Goal: Task Accomplishment & Management: Use online tool/utility

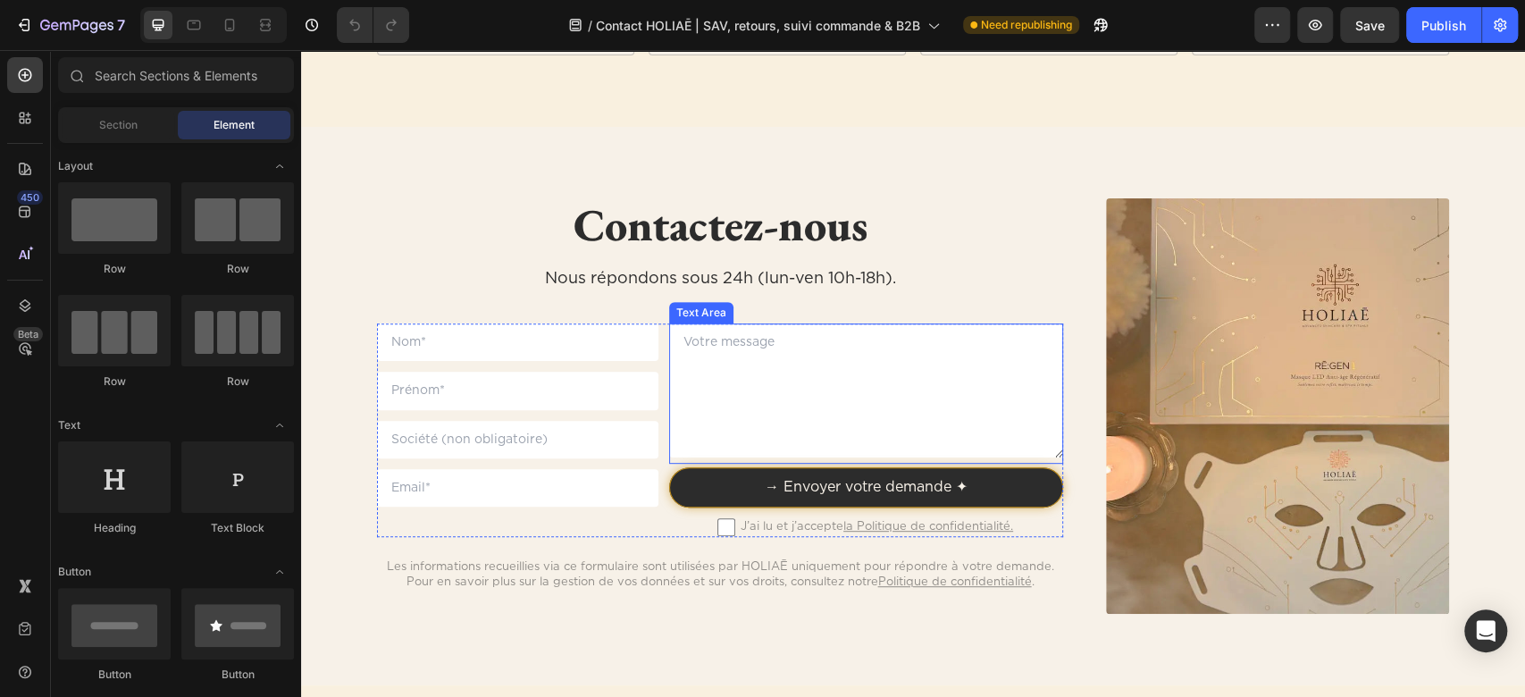
scroll to position [476, 0]
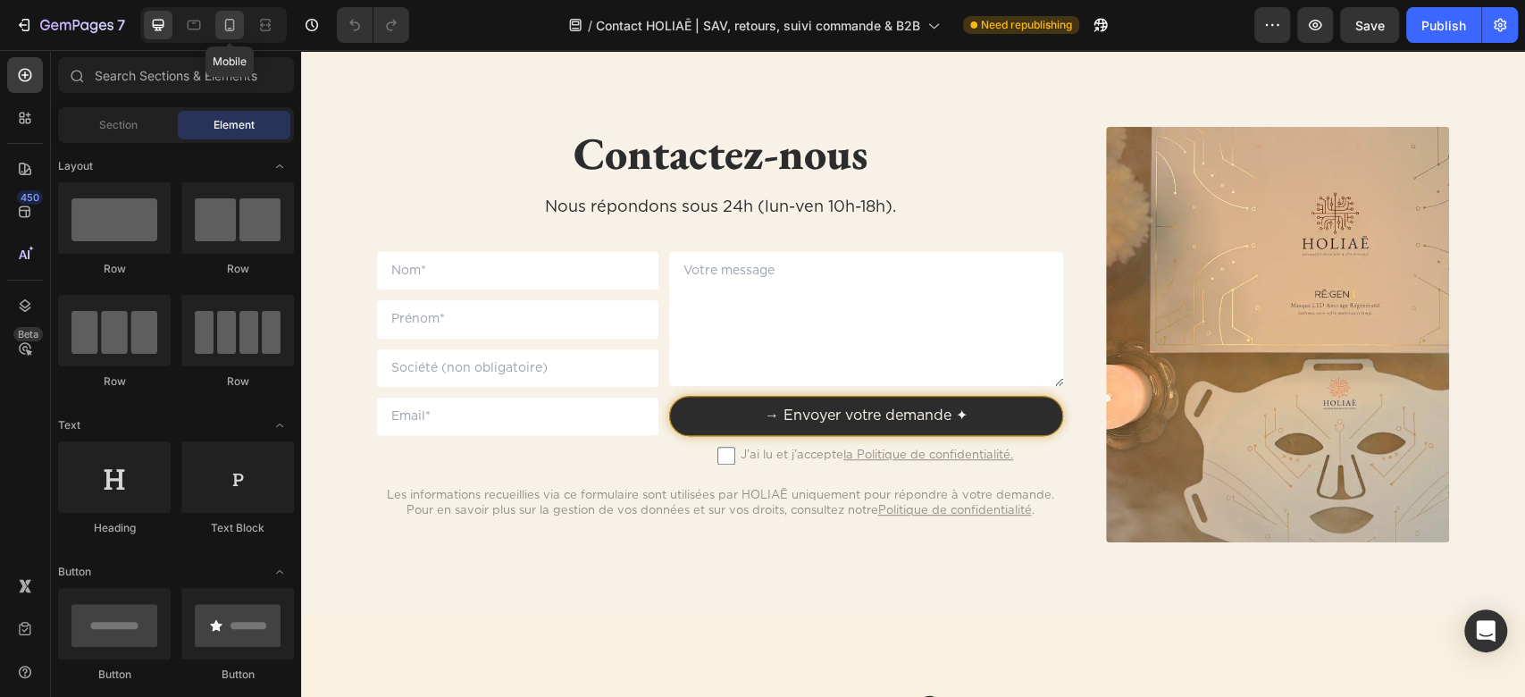
click at [234, 38] on div at bounding box center [229, 25] width 29 height 29
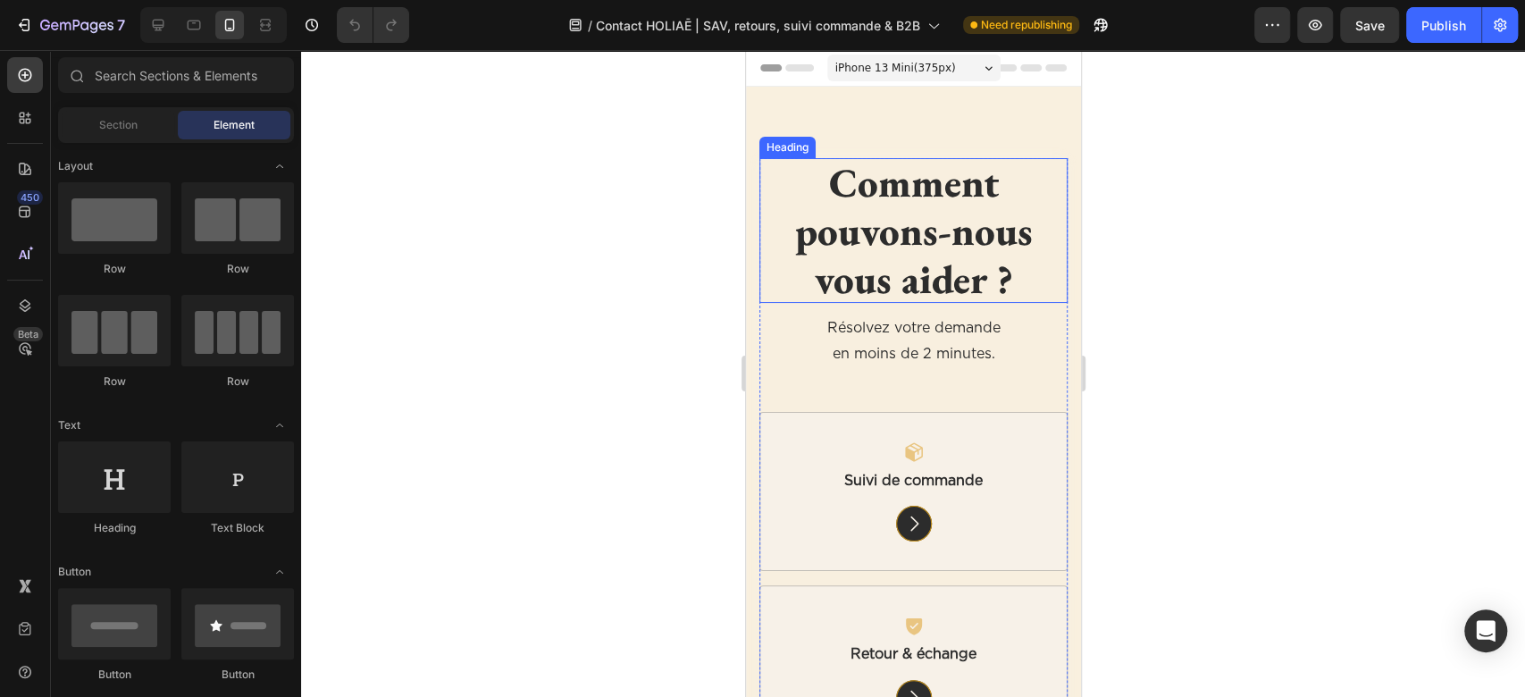
click at [948, 239] on h2 "Comment pouvons-nous vous aider ?" at bounding box center [913, 230] width 308 height 145
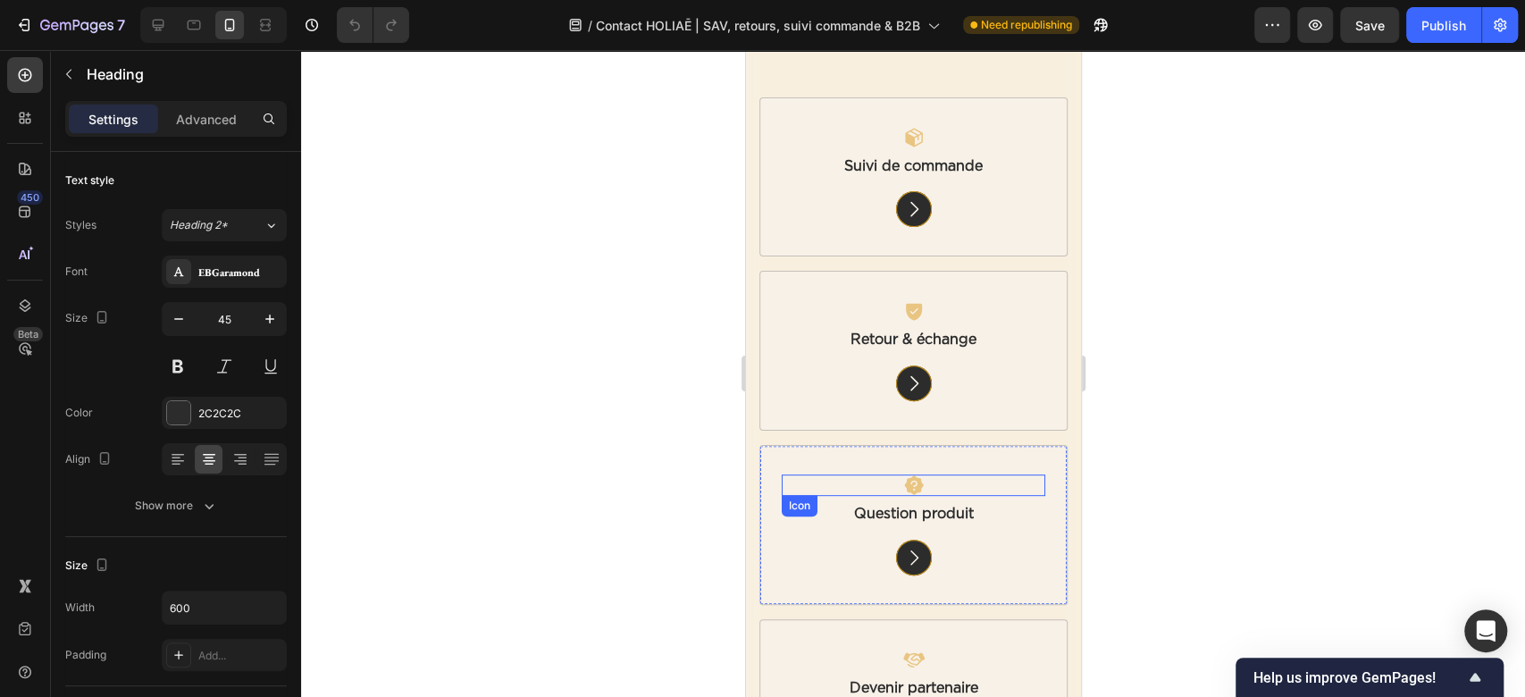
scroll to position [953, 0]
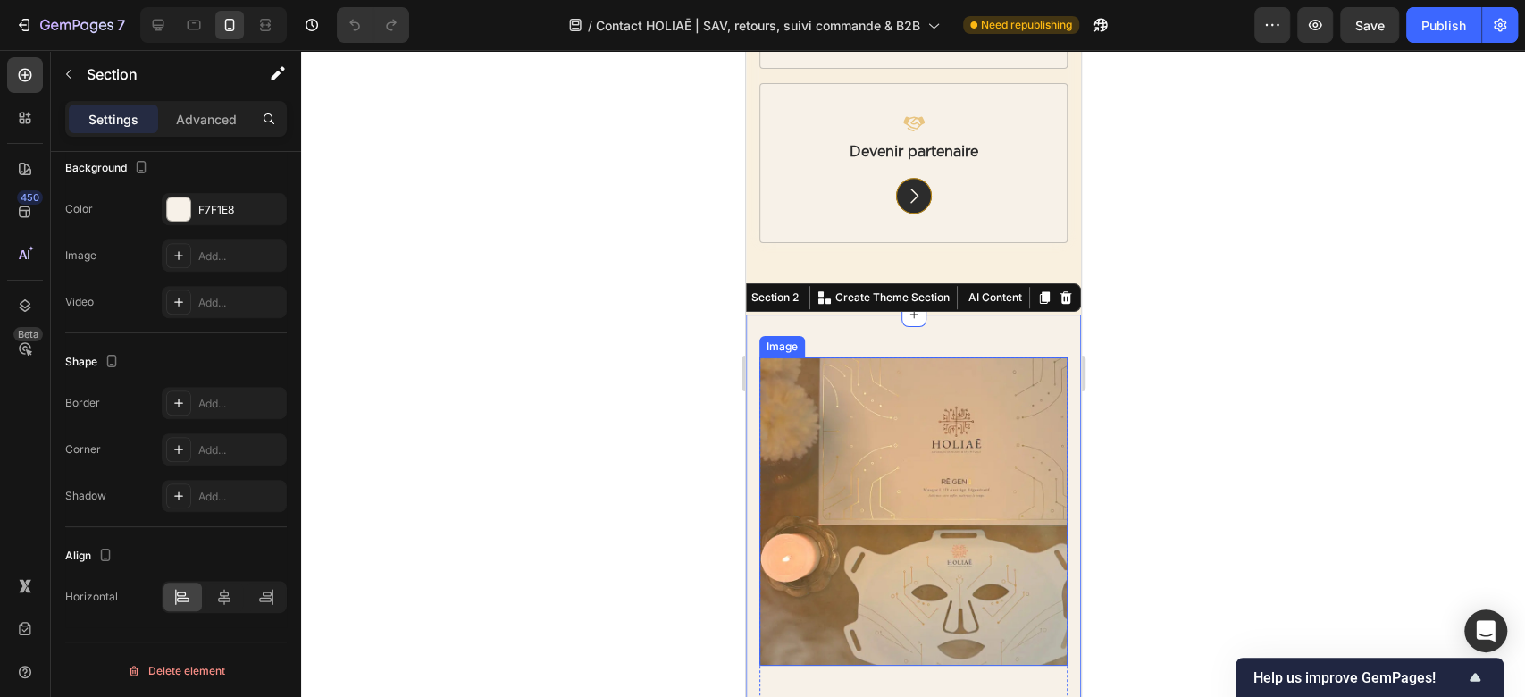
scroll to position [715, 0]
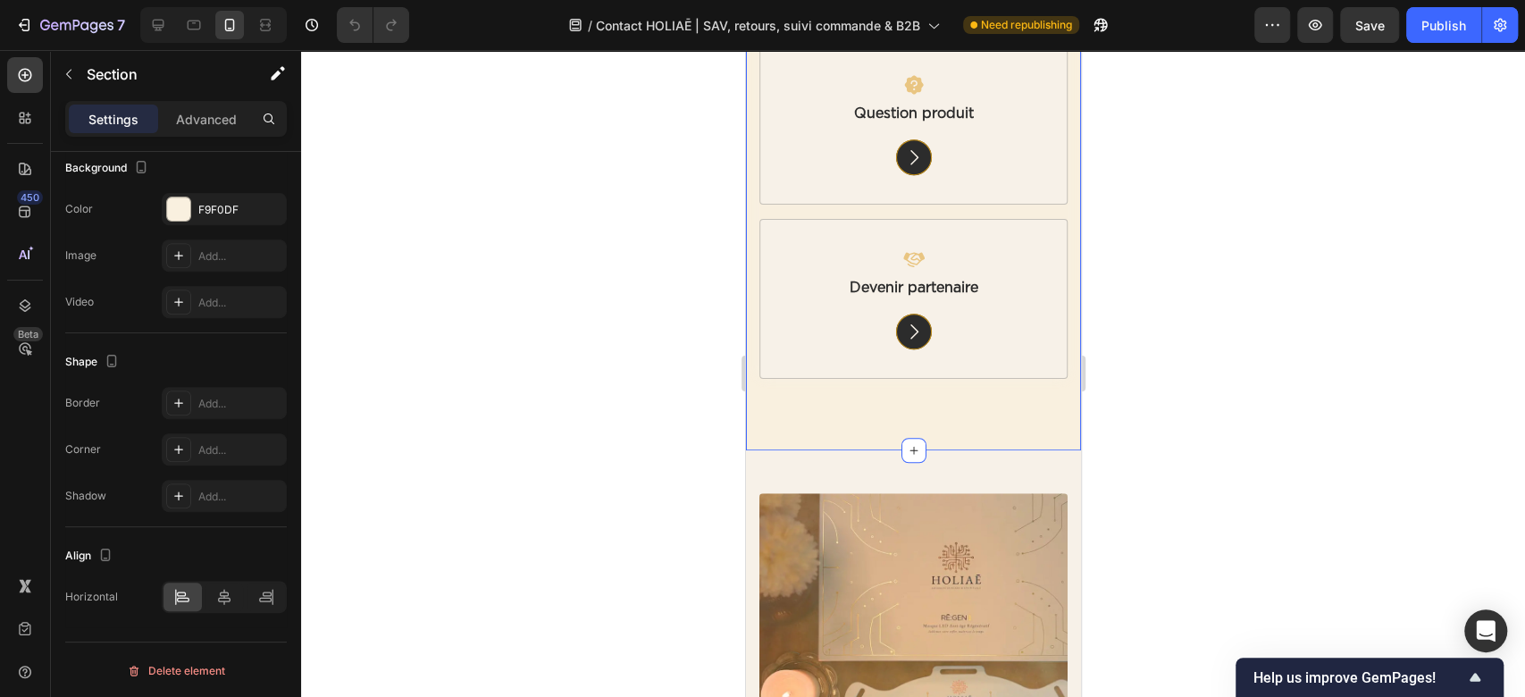
scroll to position [500, 0]
drag, startPoint x: 227, startPoint y: 216, endPoint x: 237, endPoint y: 218, distance: 10.0
click at [226, 214] on div "F9F0DF" at bounding box center [224, 210] width 52 height 16
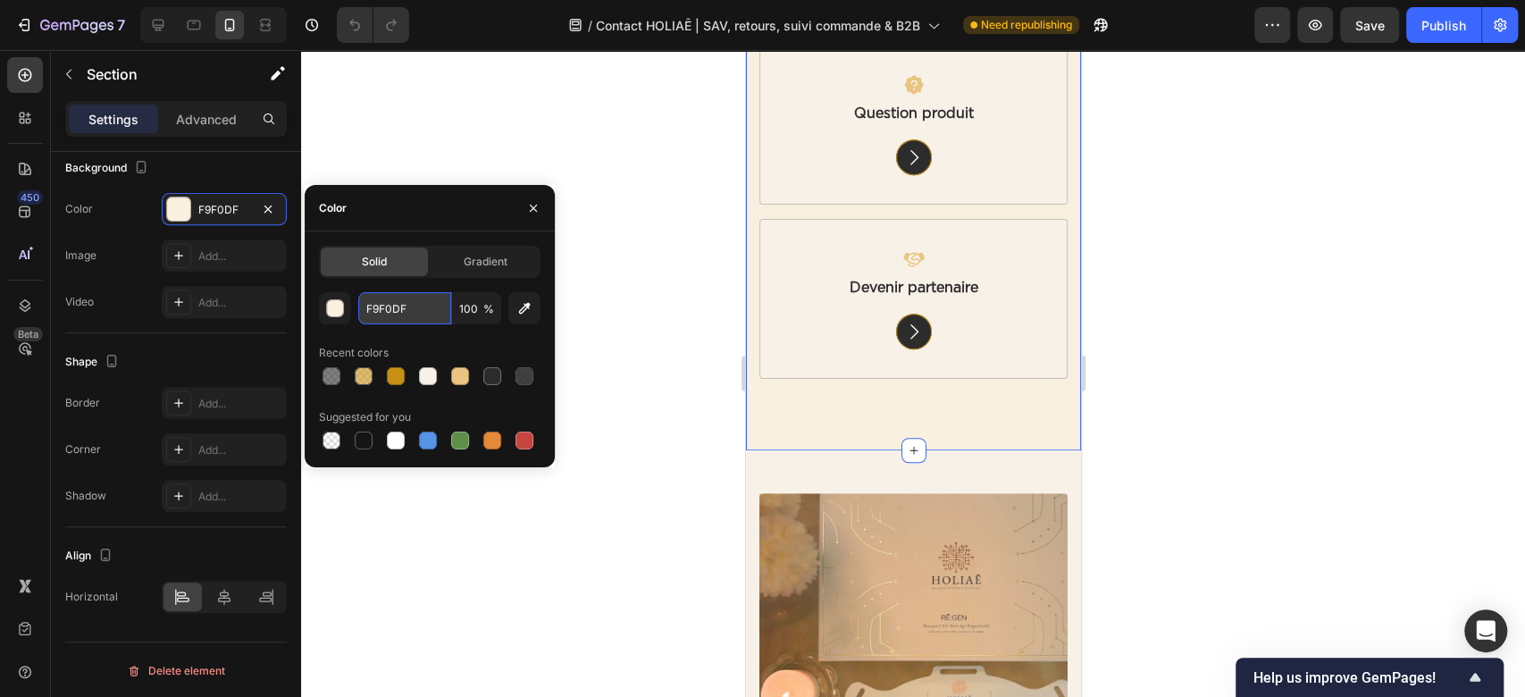
click at [388, 315] on input "F9F0DF" at bounding box center [404, 308] width 93 height 32
paste input "#e9c581"
type input "#e9c581"
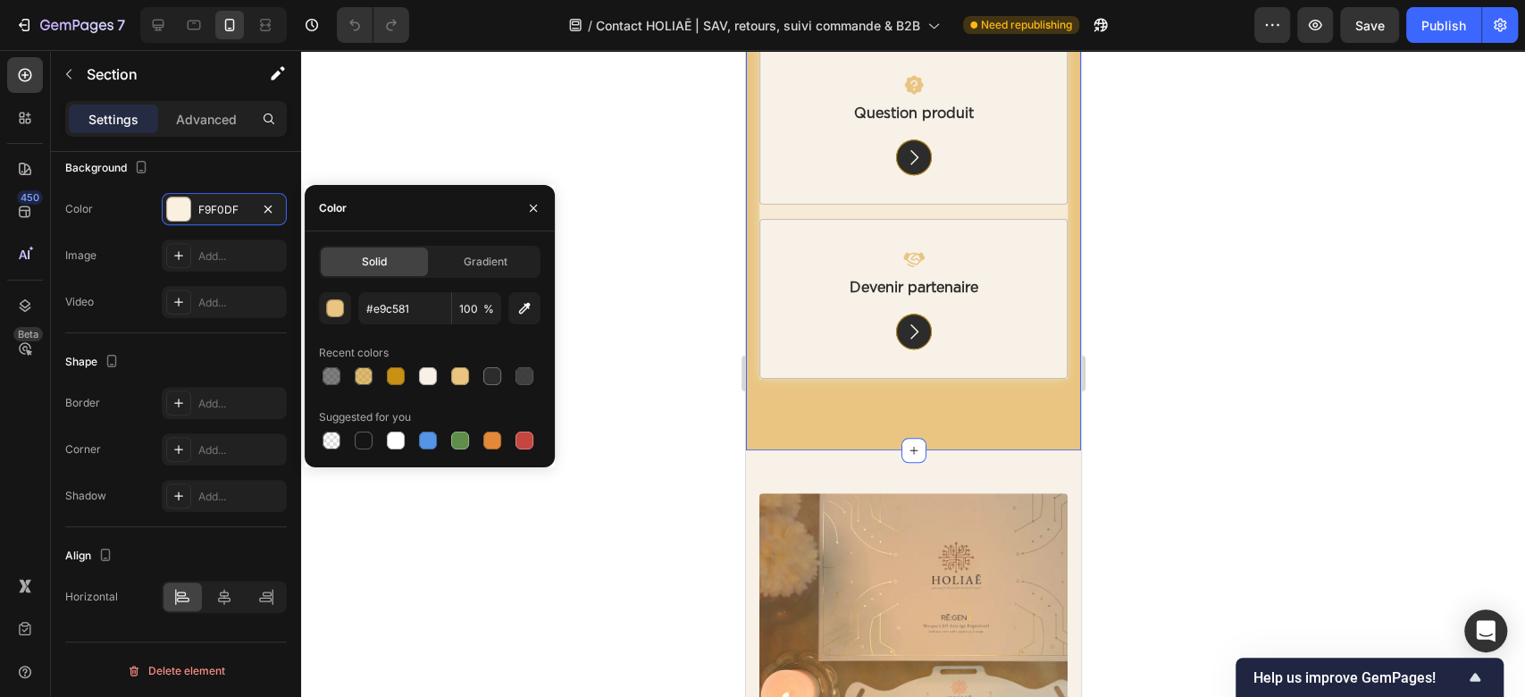
click at [676, 372] on div at bounding box center [913, 373] width 1224 height 647
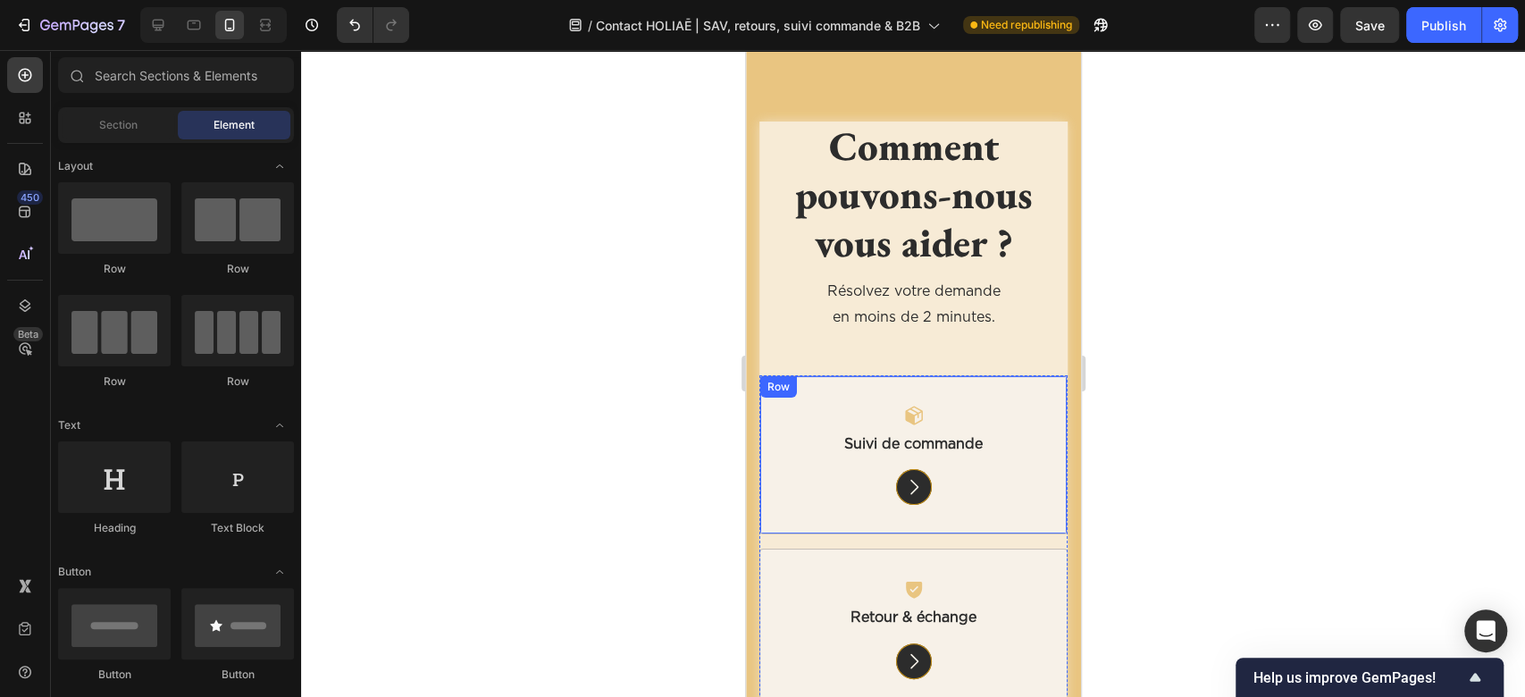
scroll to position [0, 0]
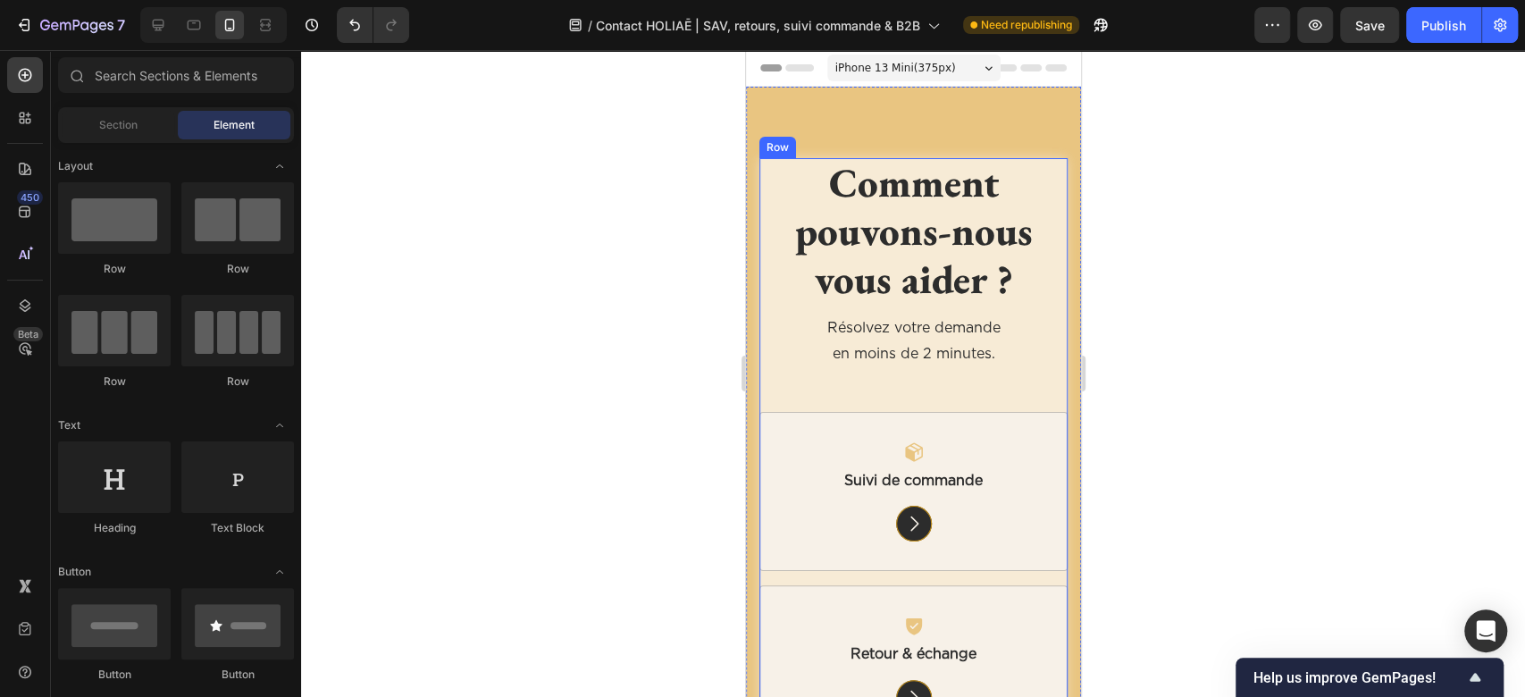
click at [839, 304] on div "Comment pouvons-nous vous aider ? Heading Résolvez votre demande en moins de 2 …" at bounding box center [913, 626] width 308 height 936
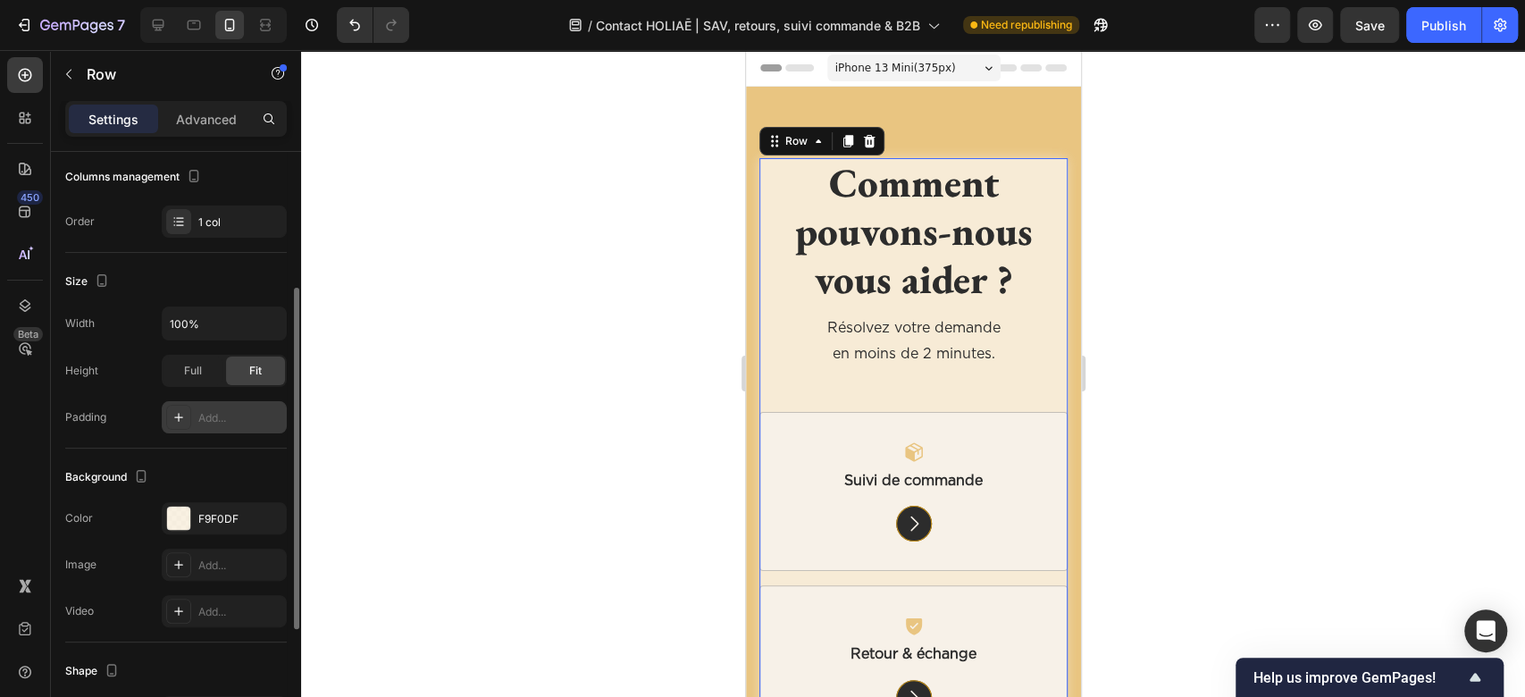
scroll to position [446, 0]
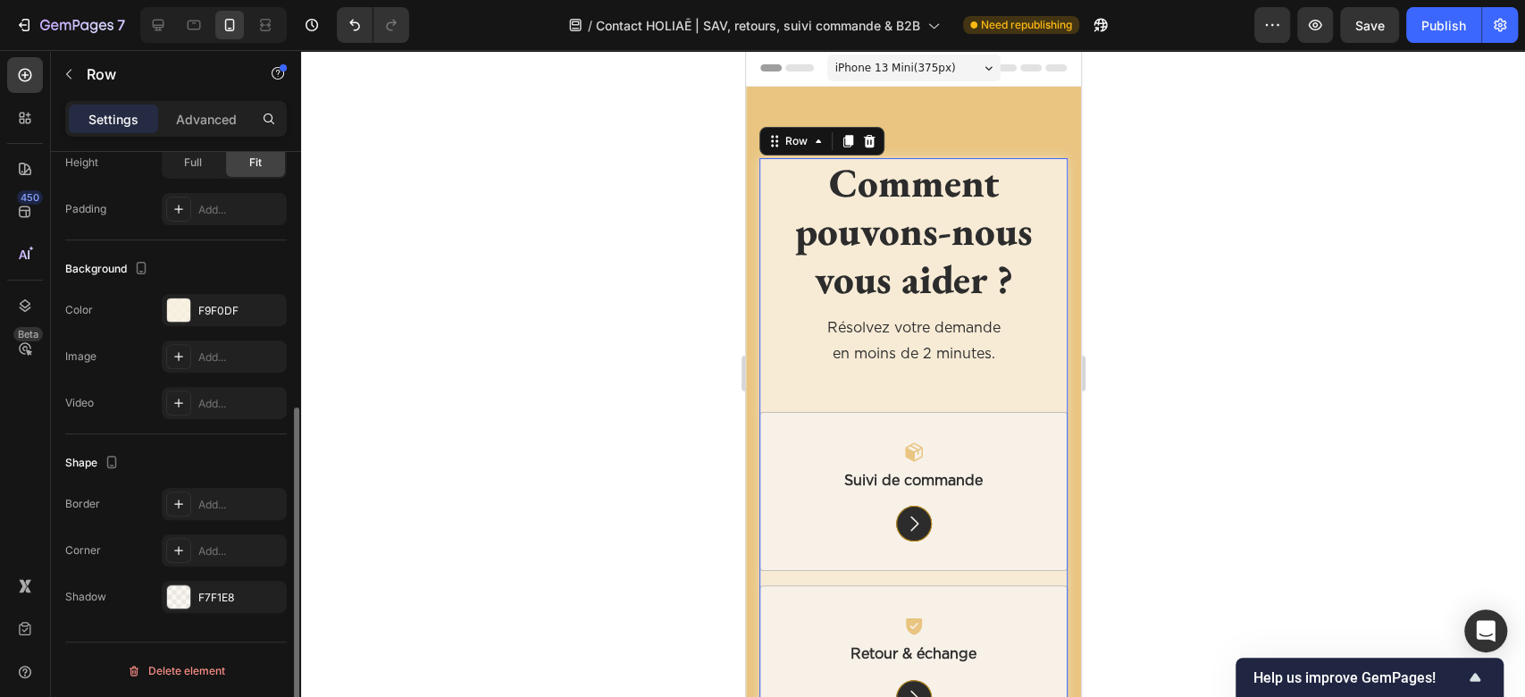
drag, startPoint x: 273, startPoint y: 601, endPoint x: 265, endPoint y: 485, distance: 116.5
click at [0, 0] on icon "button" at bounding box center [0, 0] width 0 height 0
click at [270, 307] on icon "button" at bounding box center [268, 310] width 14 height 14
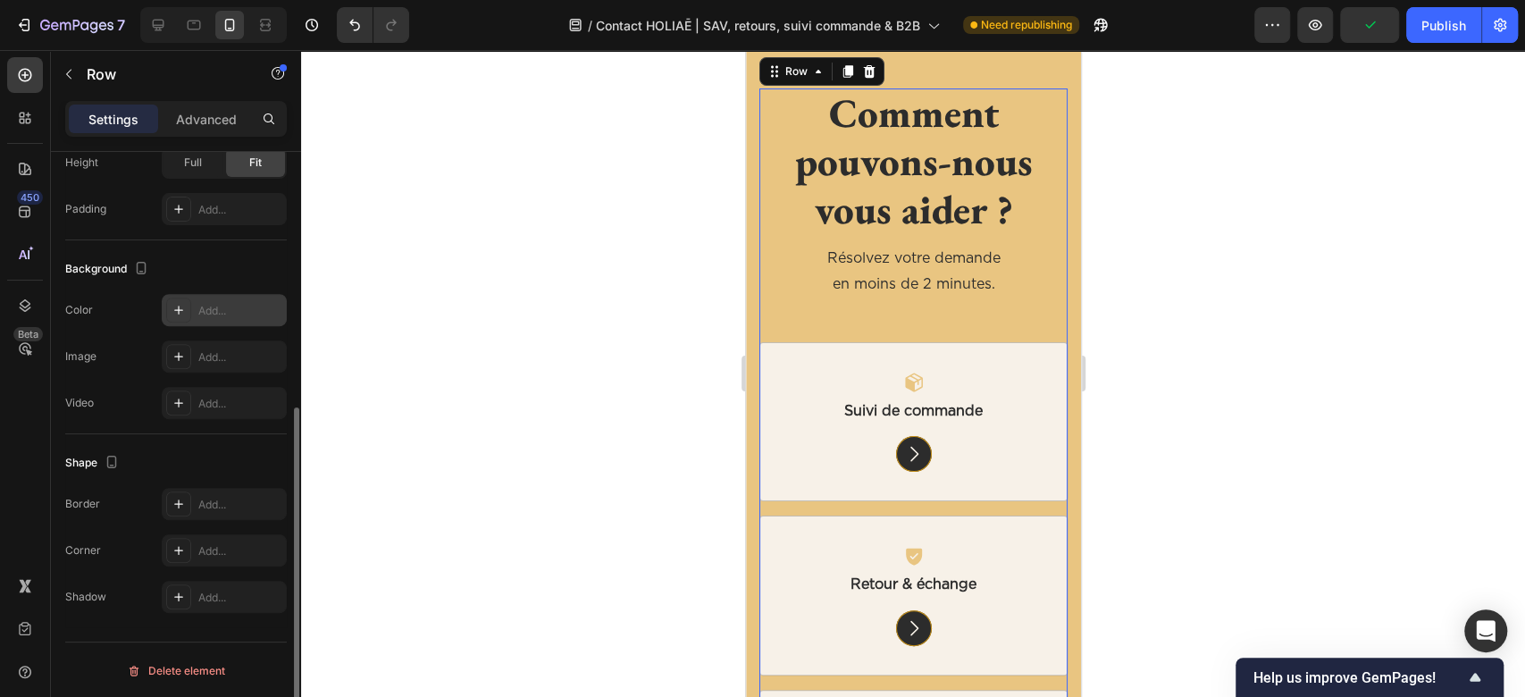
scroll to position [119, 0]
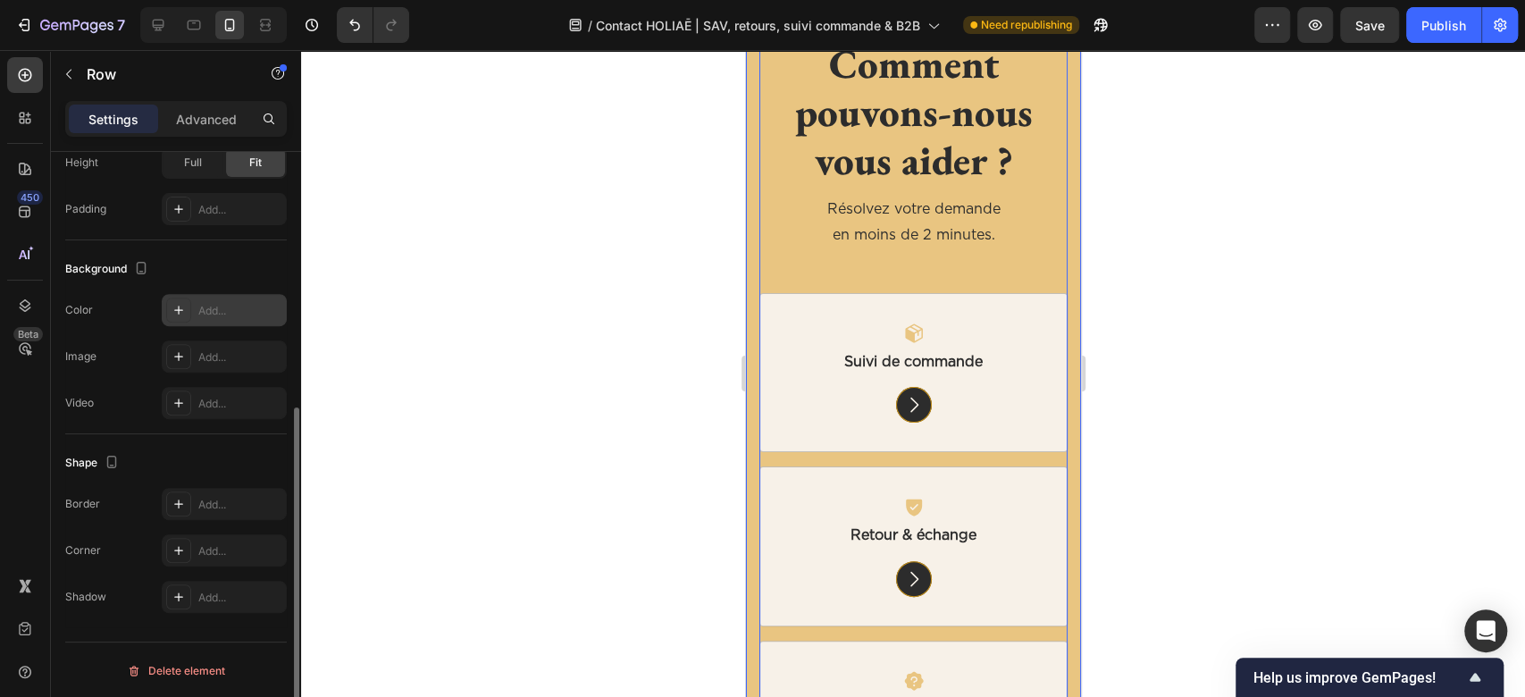
click at [750, 164] on div "Comment pouvons-nous vous aider ? Heading Résolvez votre demande en moins de 2 …" at bounding box center [912, 507] width 335 height 1079
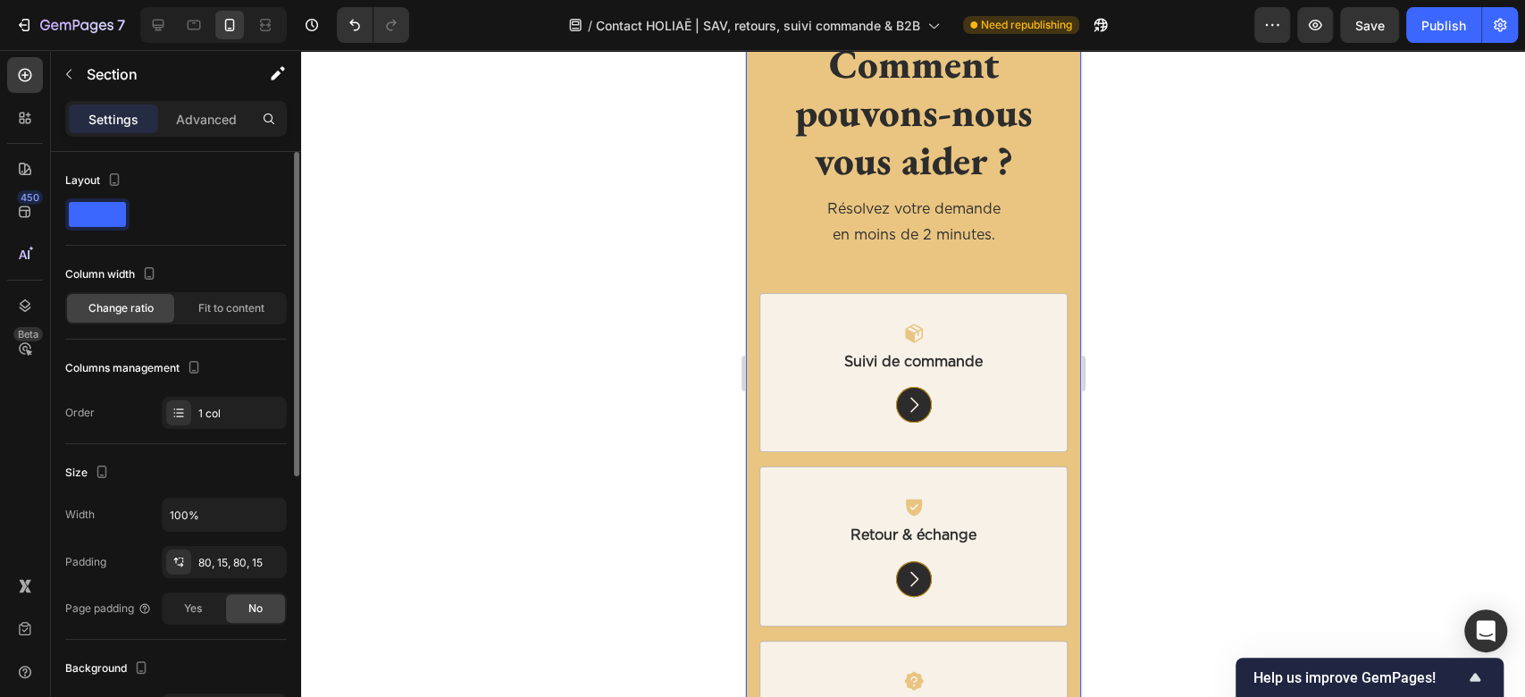
scroll to position [238, 0]
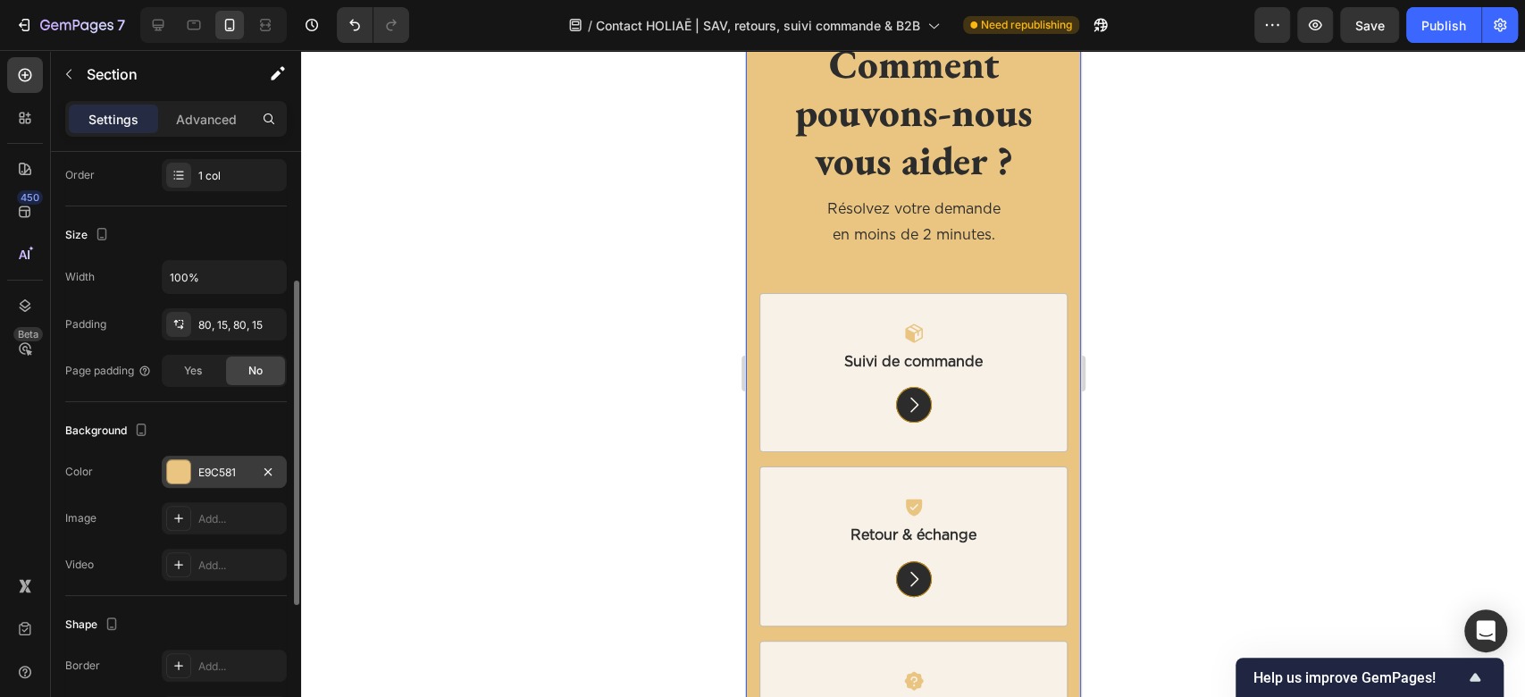
click at [218, 461] on div "E9C581" at bounding box center [224, 472] width 125 height 32
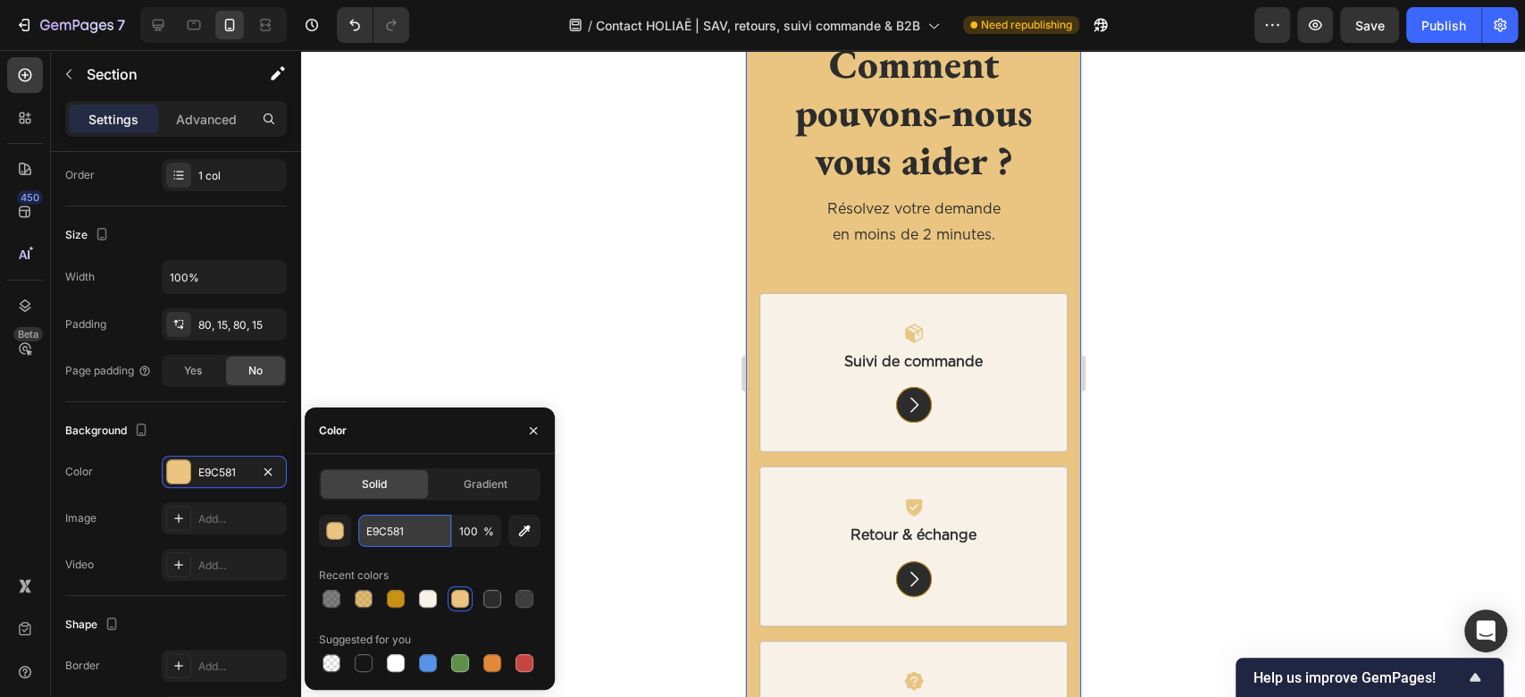
click at [391, 524] on input "E9C581" at bounding box center [404, 531] width 93 height 32
paste input "#f2c2a"
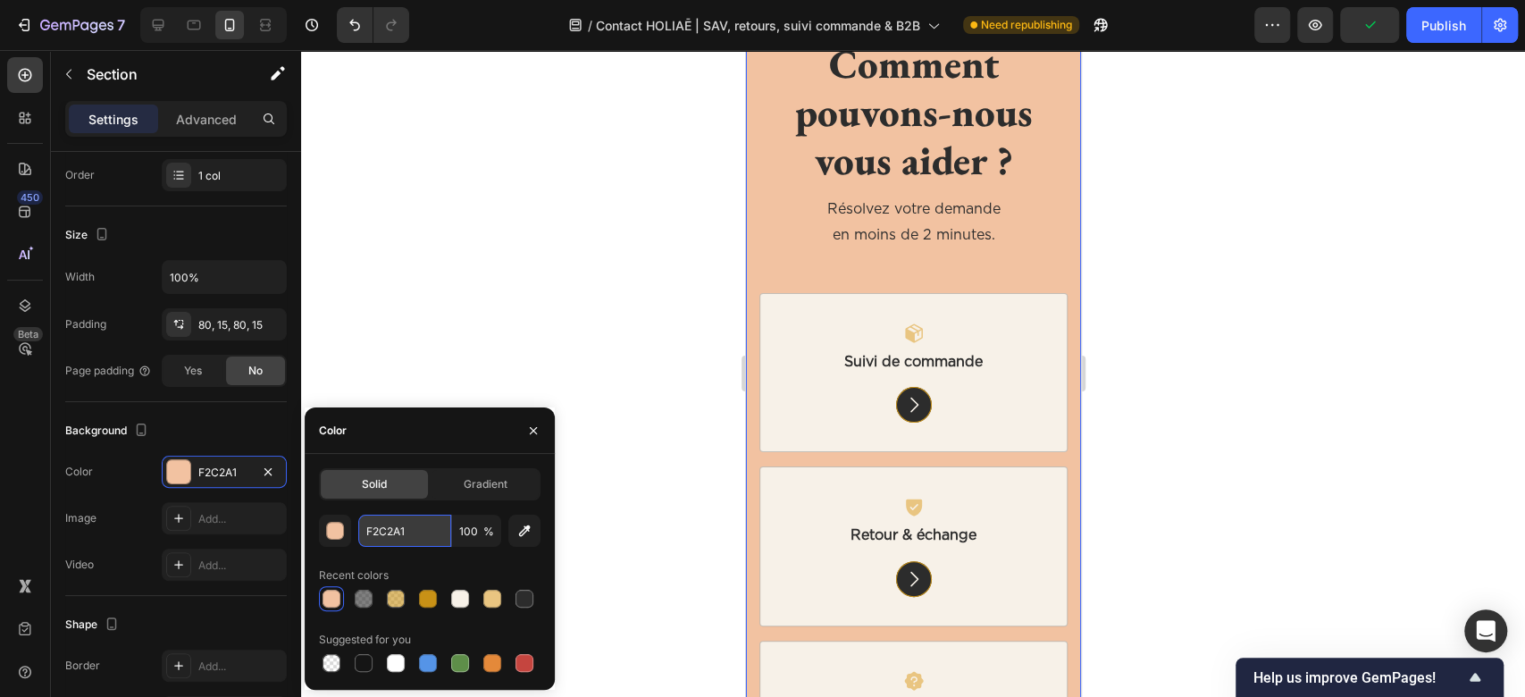
paste input "#f4d8a8"
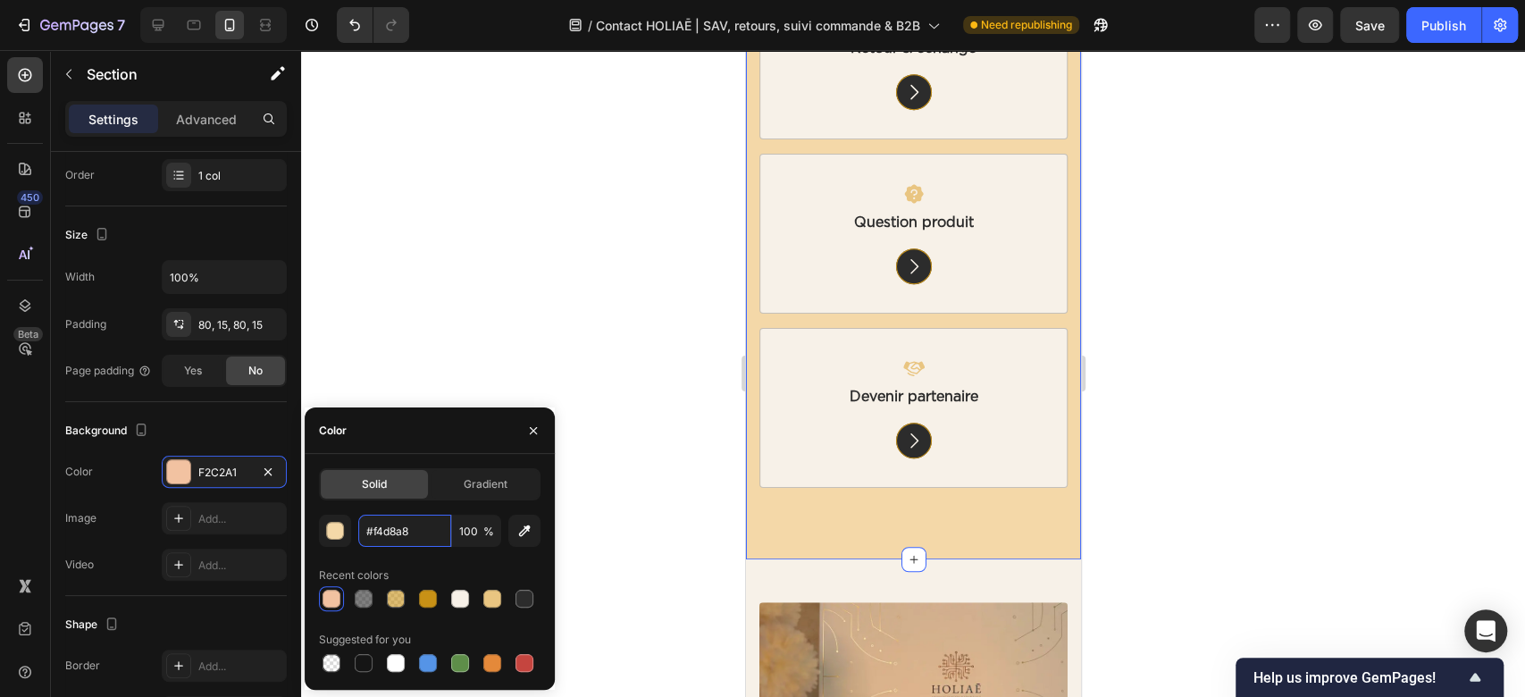
scroll to position [476, 0]
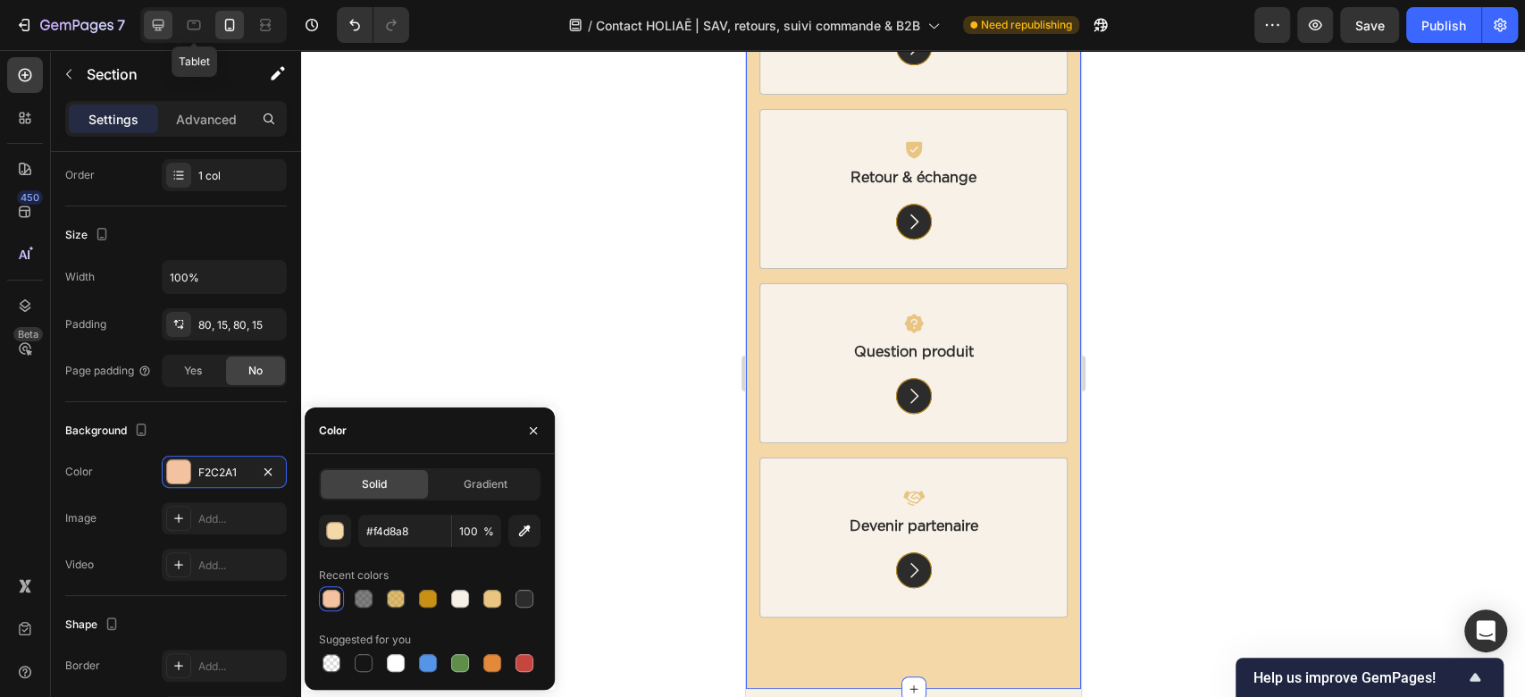
click at [154, 30] on icon at bounding box center [158, 25] width 18 height 18
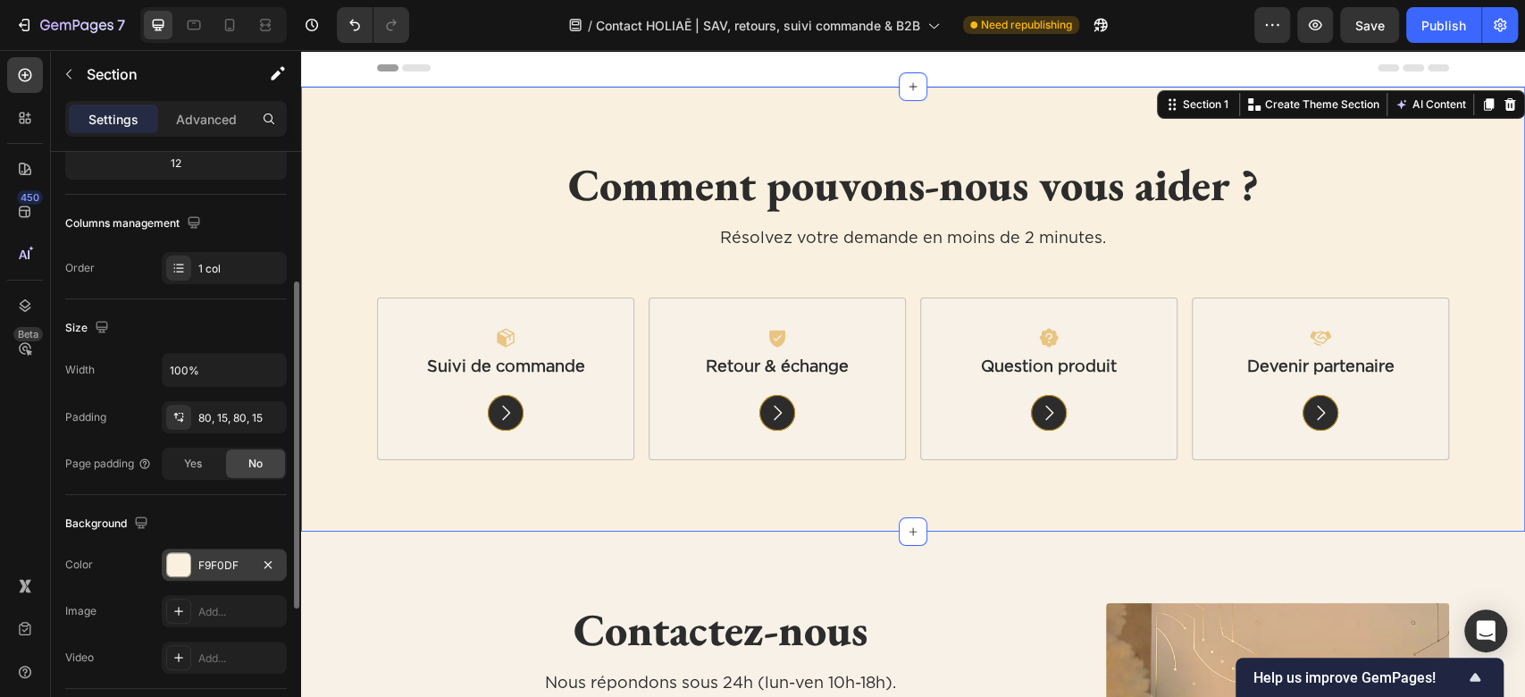
click at [217, 572] on div "F9F0DF" at bounding box center [224, 565] width 125 height 32
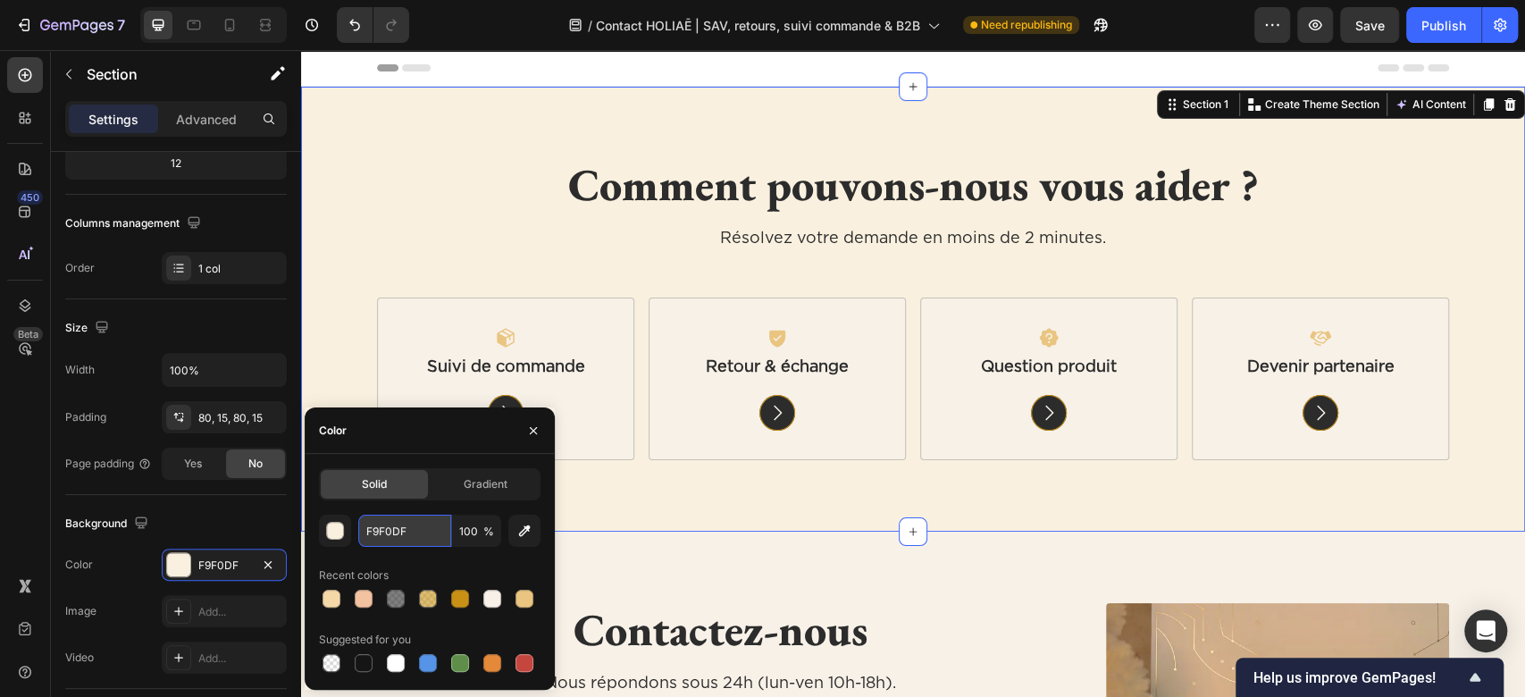
click at [402, 533] on input "F9F0DF" at bounding box center [404, 531] width 93 height 32
paste input "#f4d8a8"
type input "#f4d8a8"
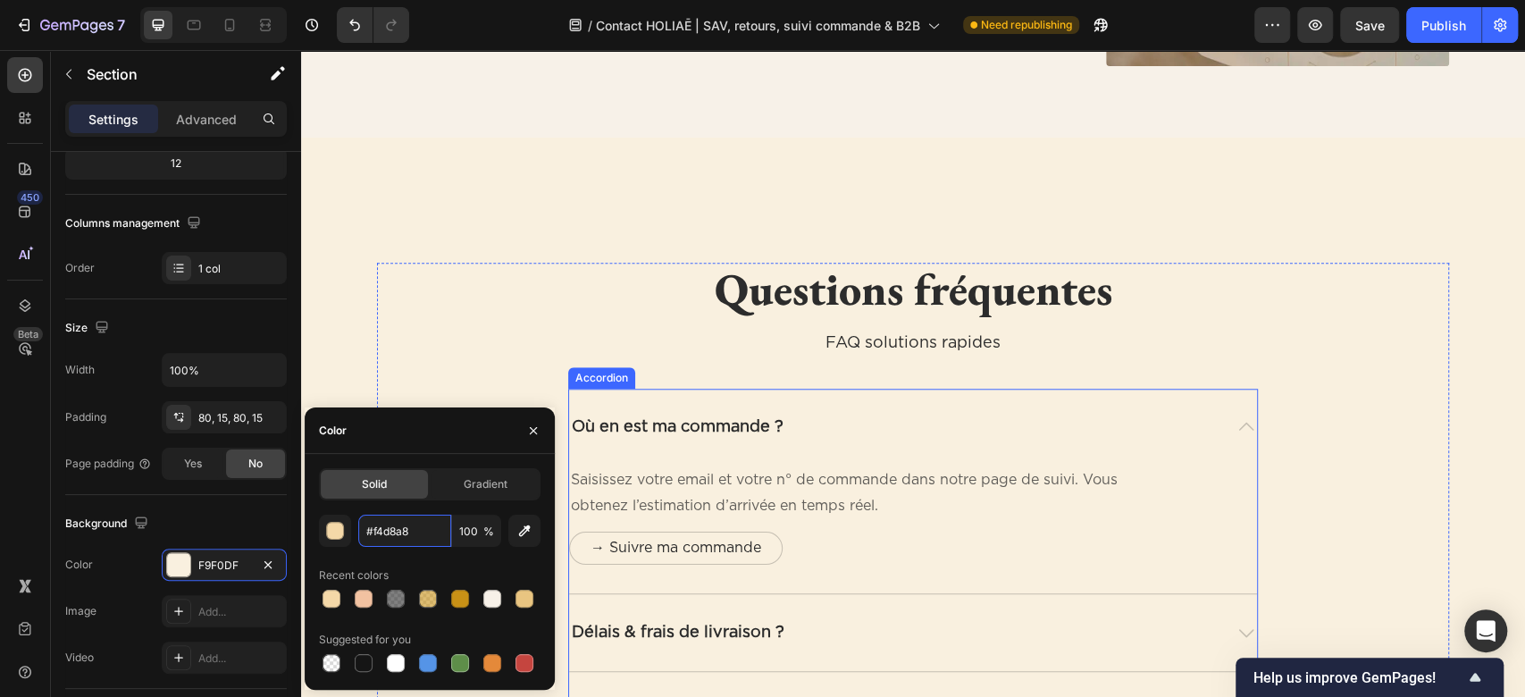
scroll to position [715, 0]
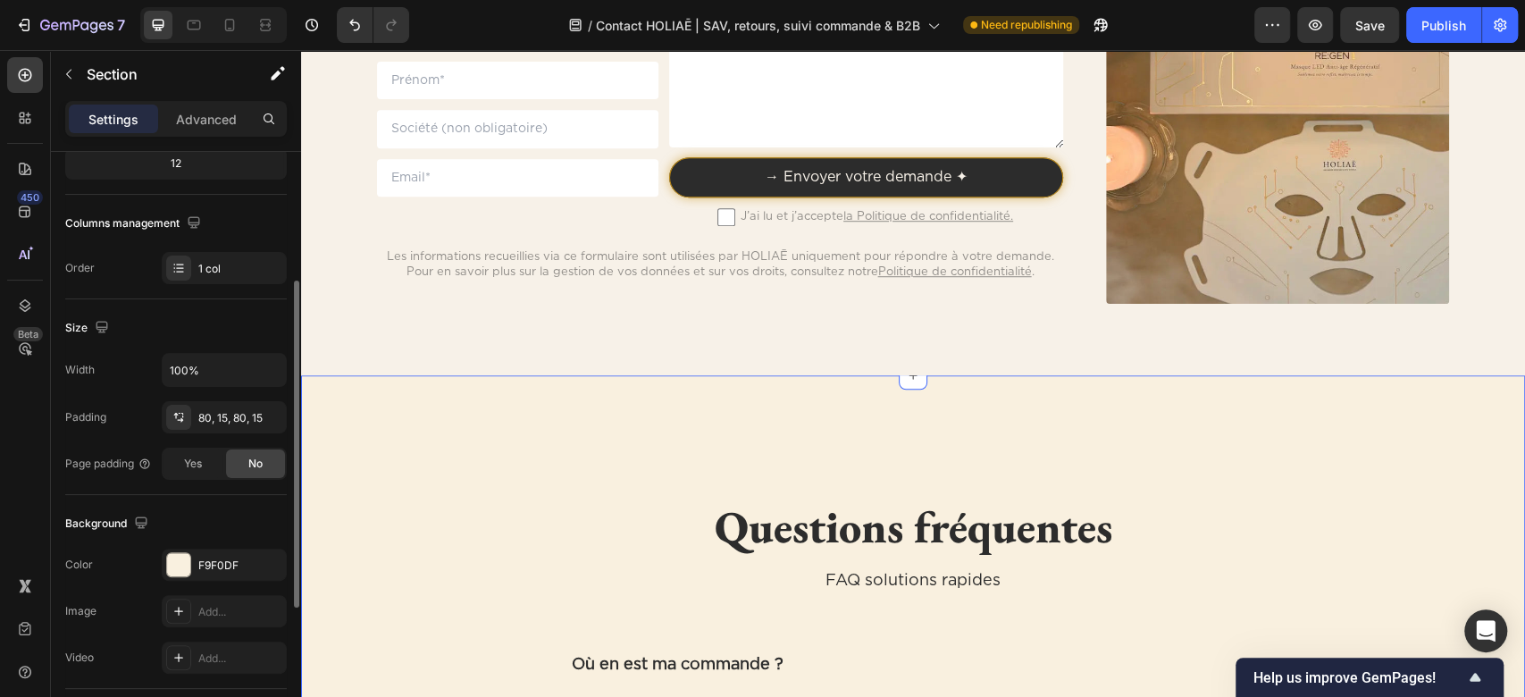
scroll to position [237, 0]
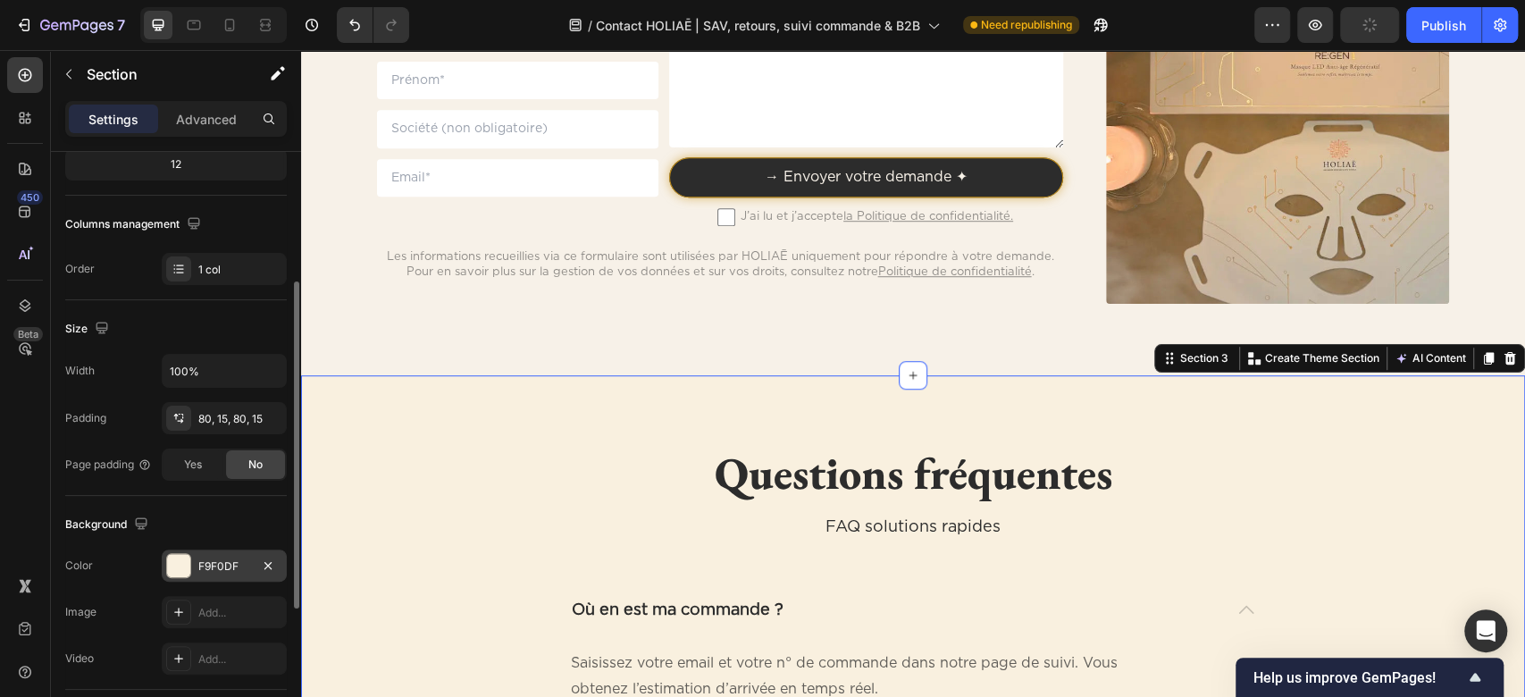
click at [214, 555] on div "F9F0DF" at bounding box center [224, 566] width 125 height 32
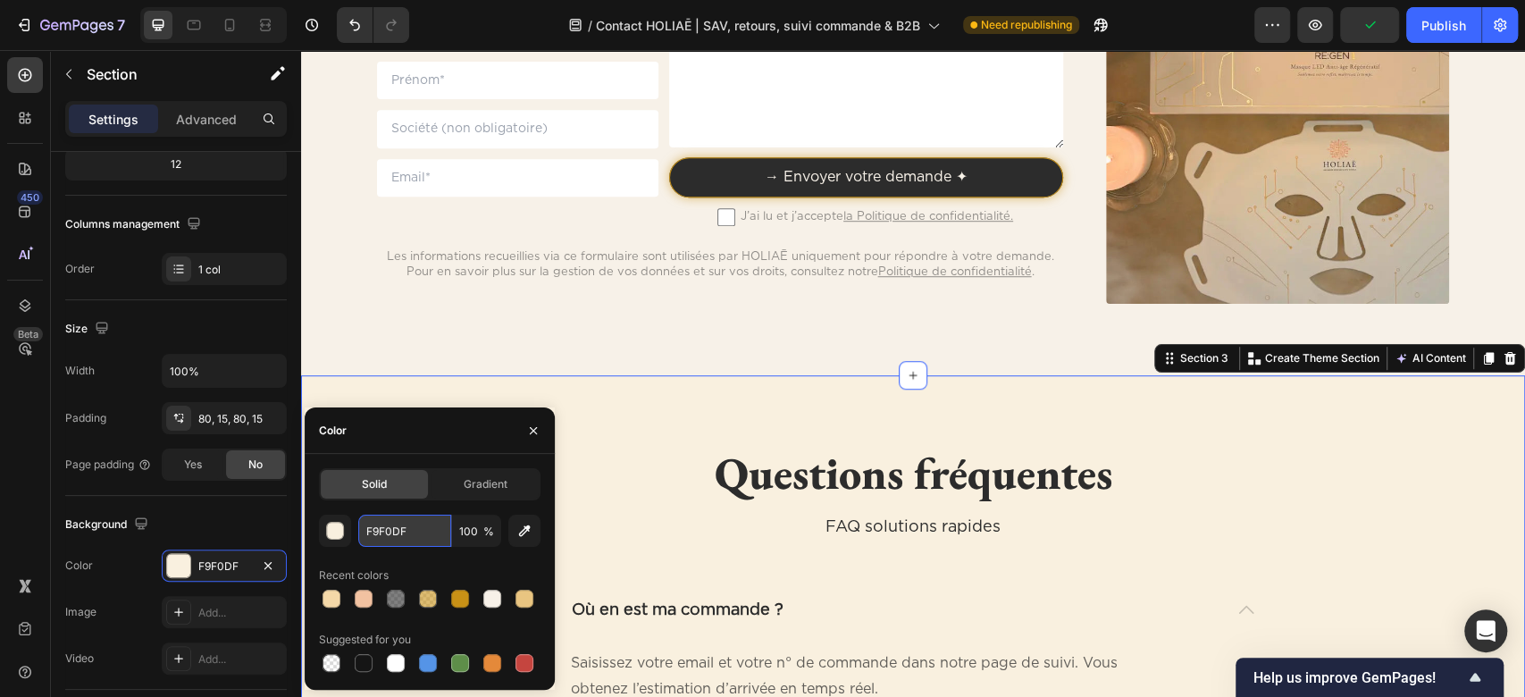
click at [372, 517] on input "F9F0DF" at bounding box center [404, 531] width 93 height 32
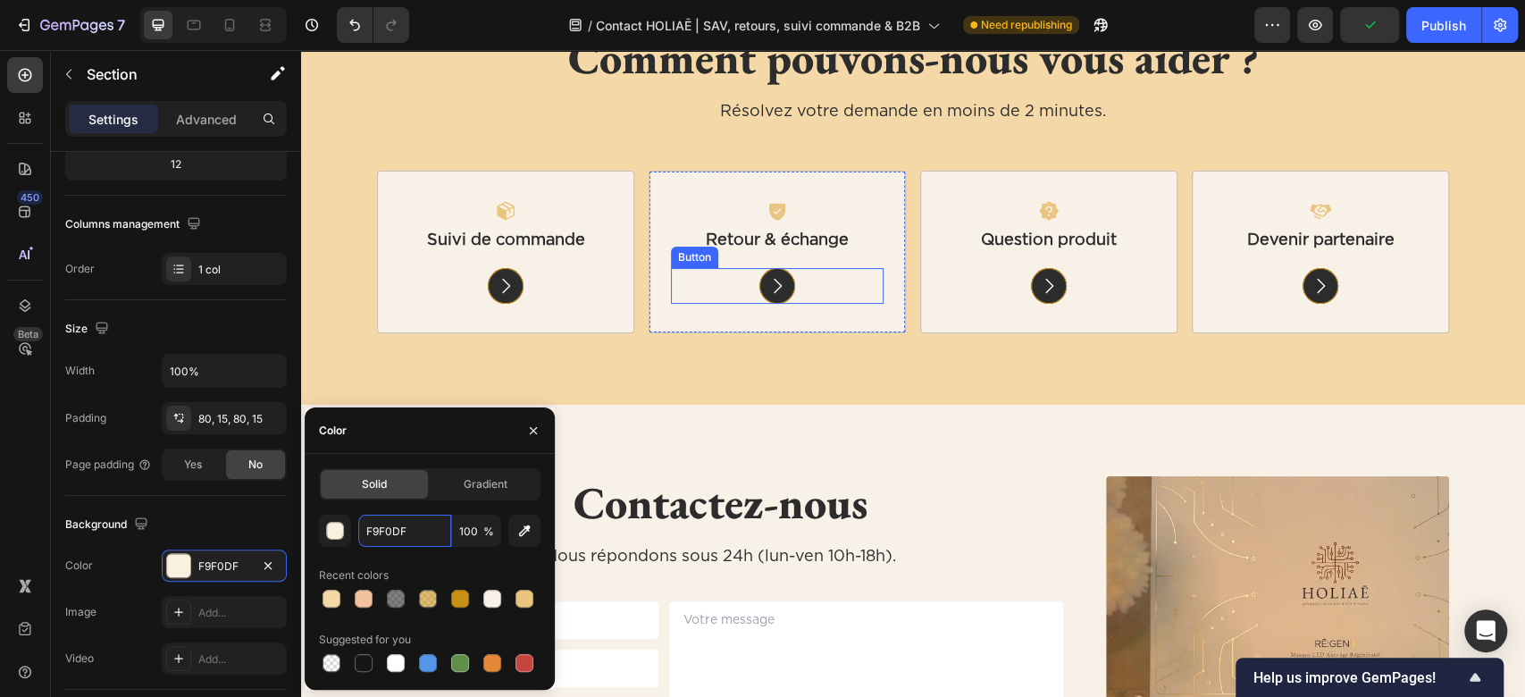
scroll to position [0, 0]
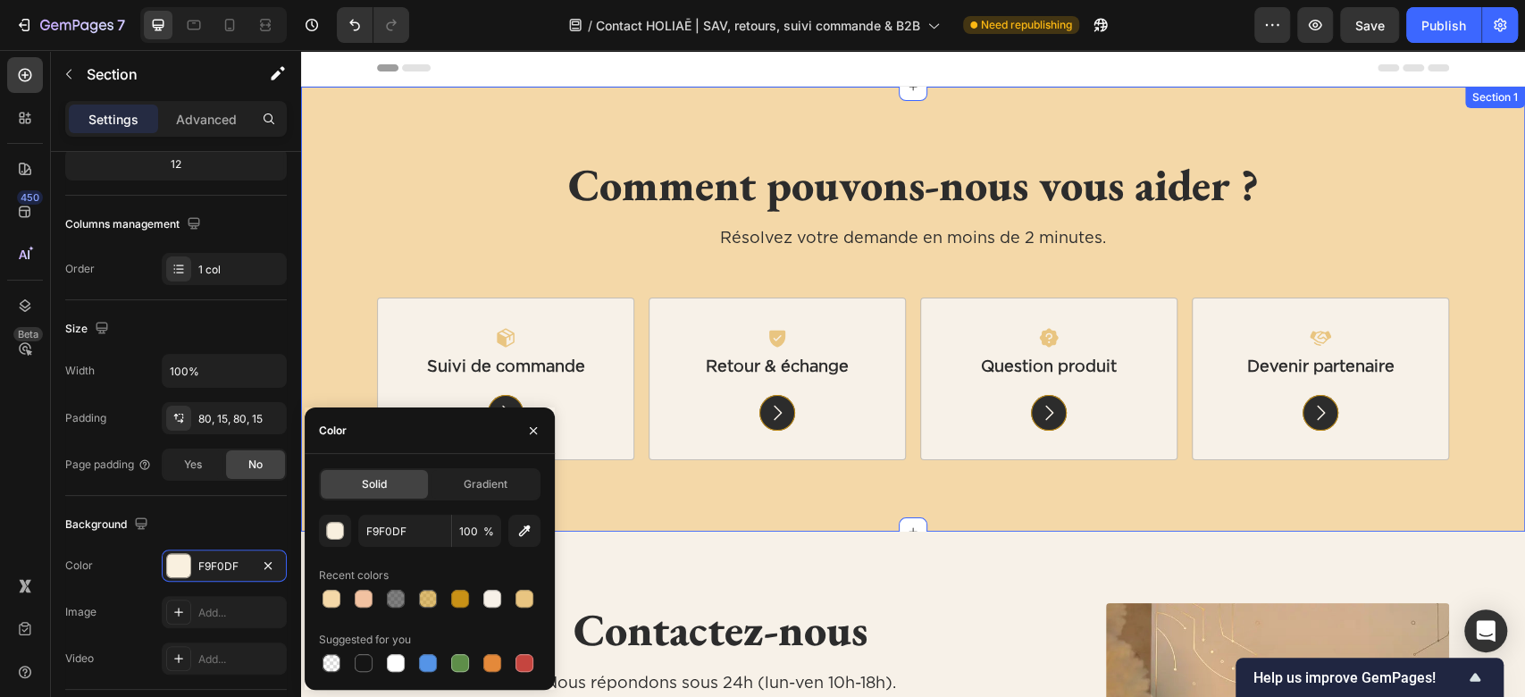
click at [616, 113] on div "Comment pouvons-nous vous aider ? Heading Résolvez votre demande en moins de 2 …" at bounding box center [913, 309] width 1224 height 445
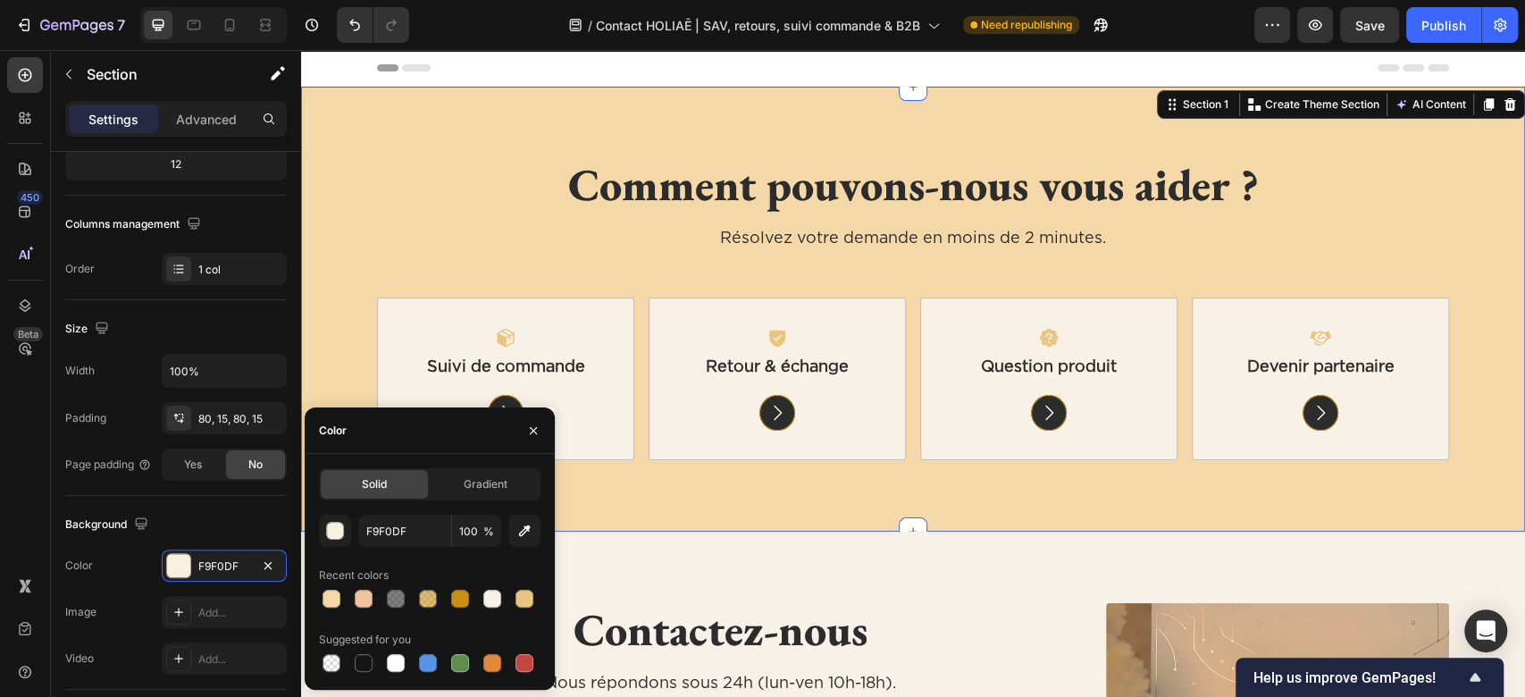
scroll to position [236, 0]
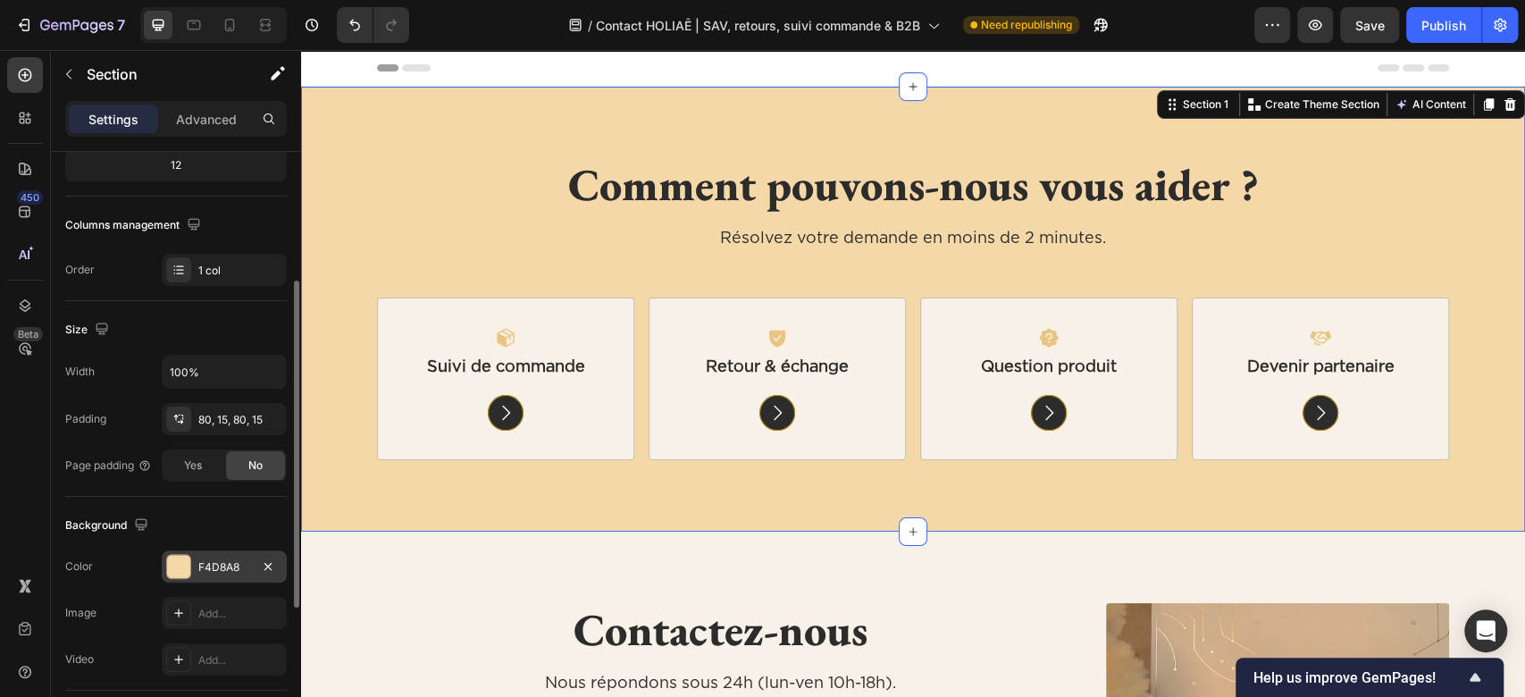
click at [215, 561] on div "F4D8A8" at bounding box center [224, 567] width 52 height 16
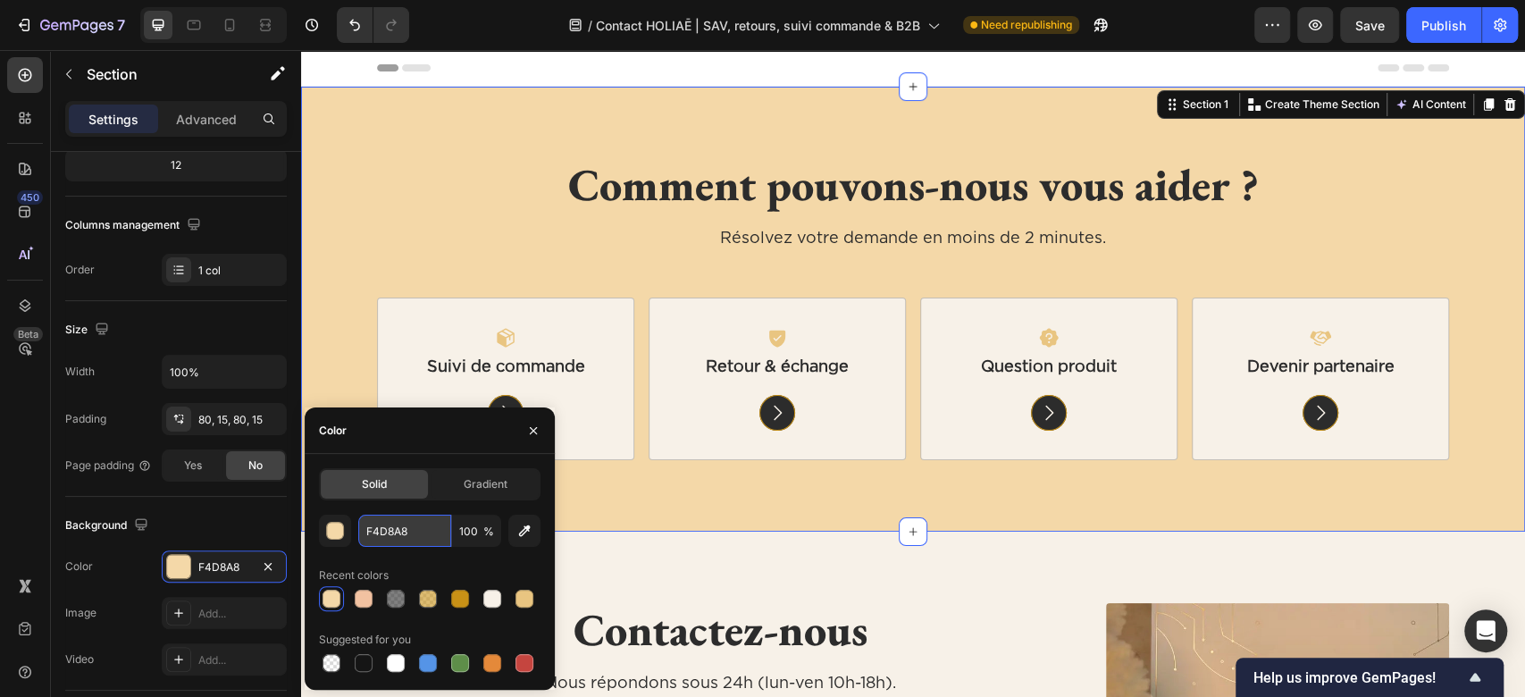
click at [383, 532] on input "F4D8A8" at bounding box center [404, 531] width 93 height 32
paste input "9F0DF"
type input "F9F0DF"
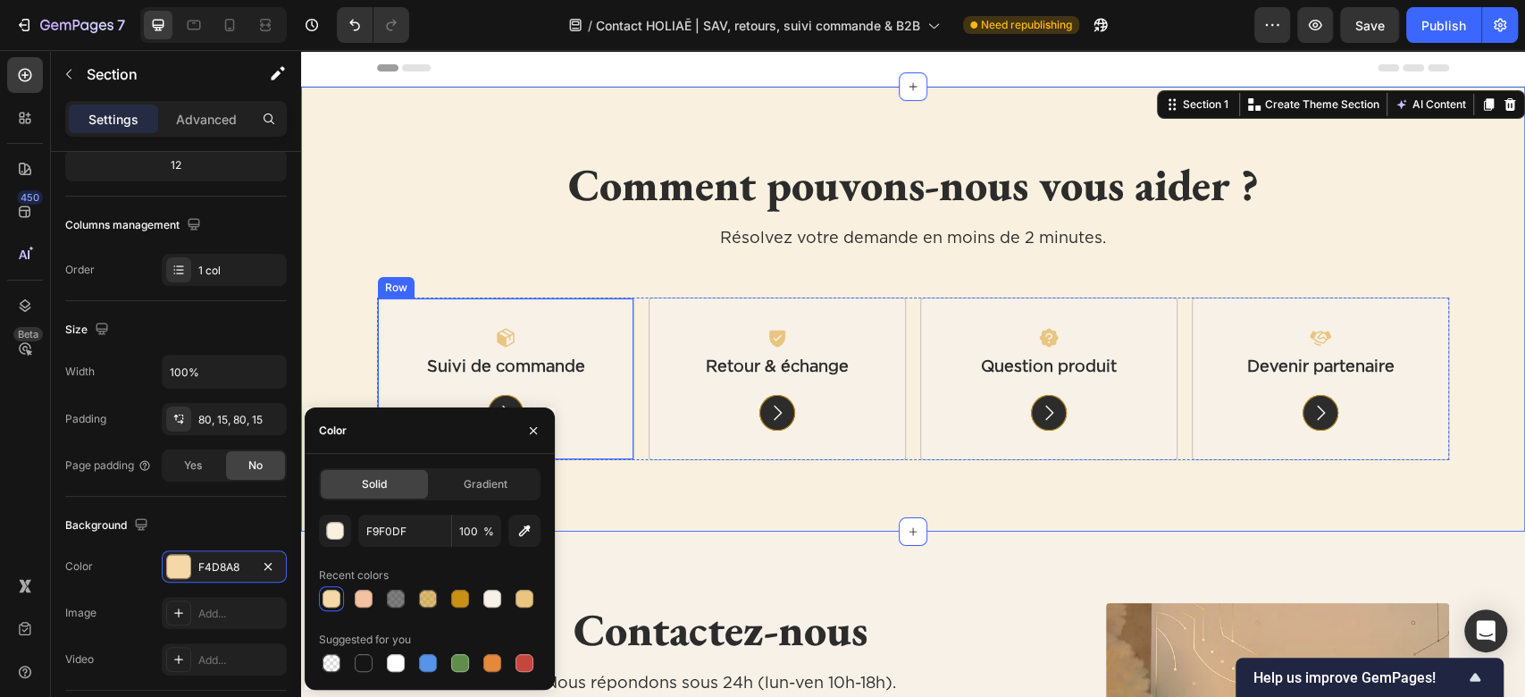
click at [501, 335] on icon at bounding box center [506, 338] width 18 height 19
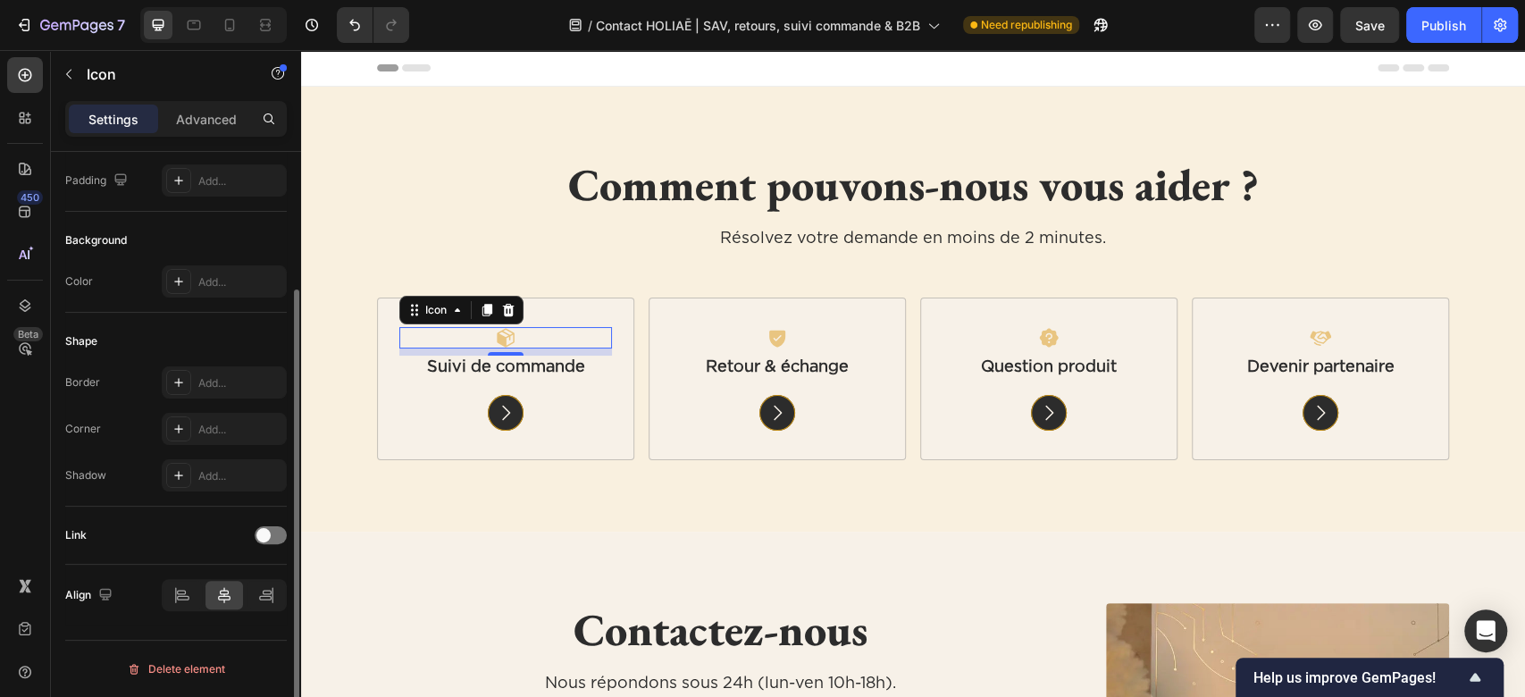
scroll to position [0, 0]
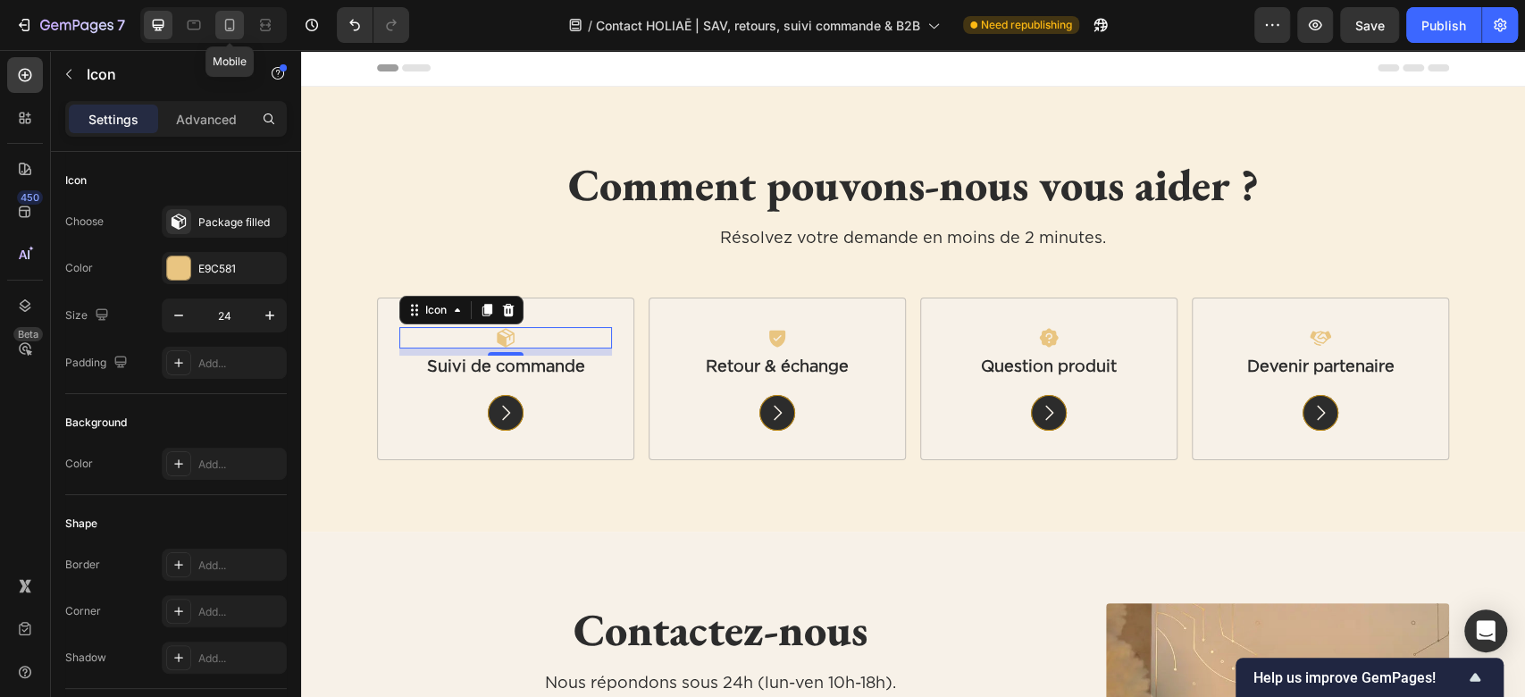
click at [230, 32] on icon at bounding box center [230, 25] width 18 height 18
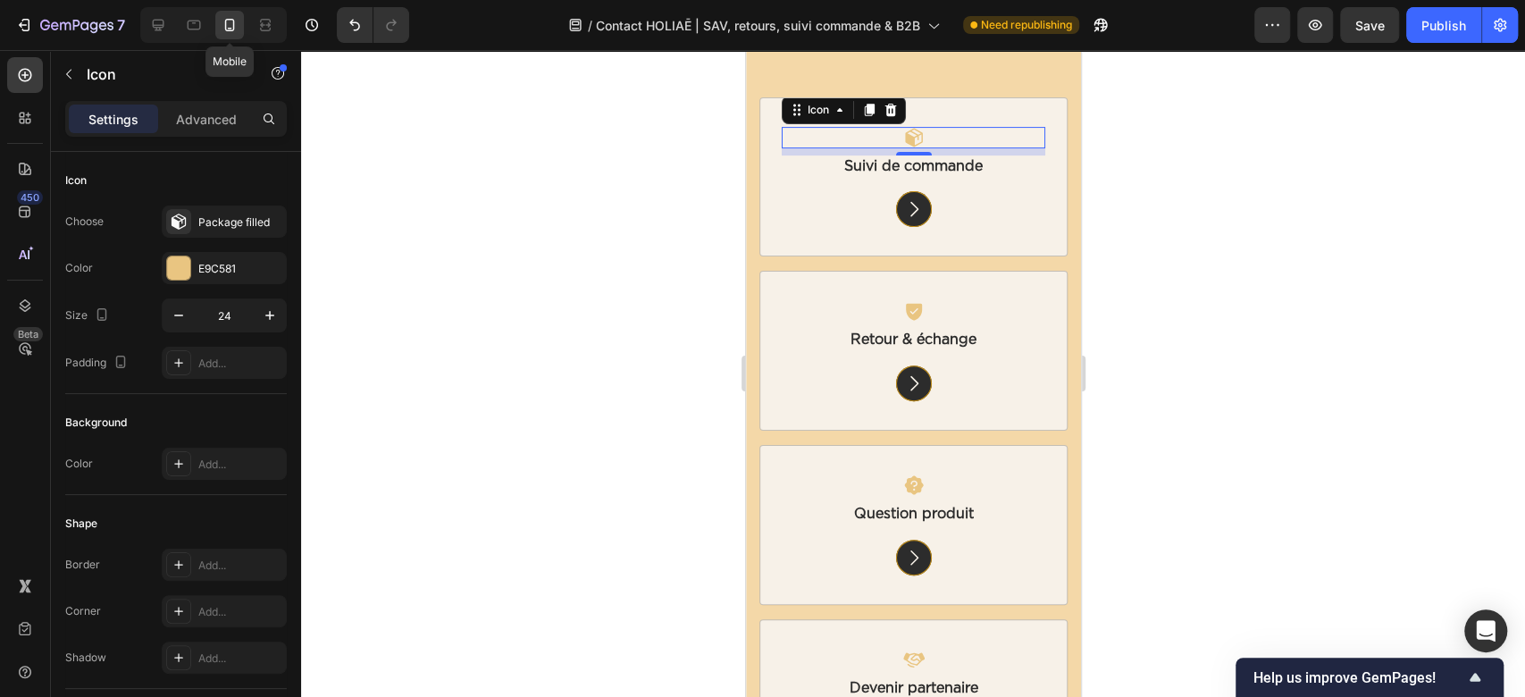
scroll to position [328, 0]
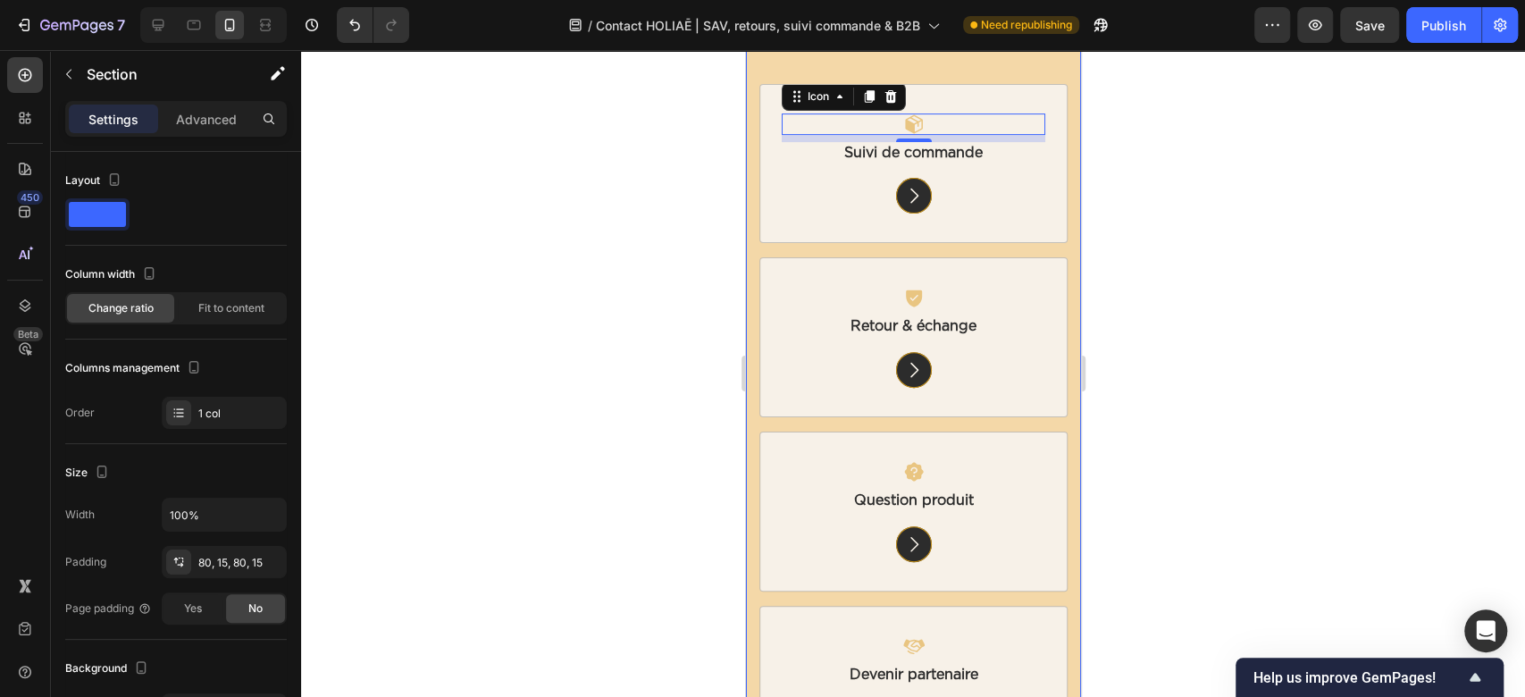
click at [750, 198] on div "Comment pouvons-nous vous aider ? Heading Résolvez votre demande en moins de 2 …" at bounding box center [912, 298] width 335 height 1079
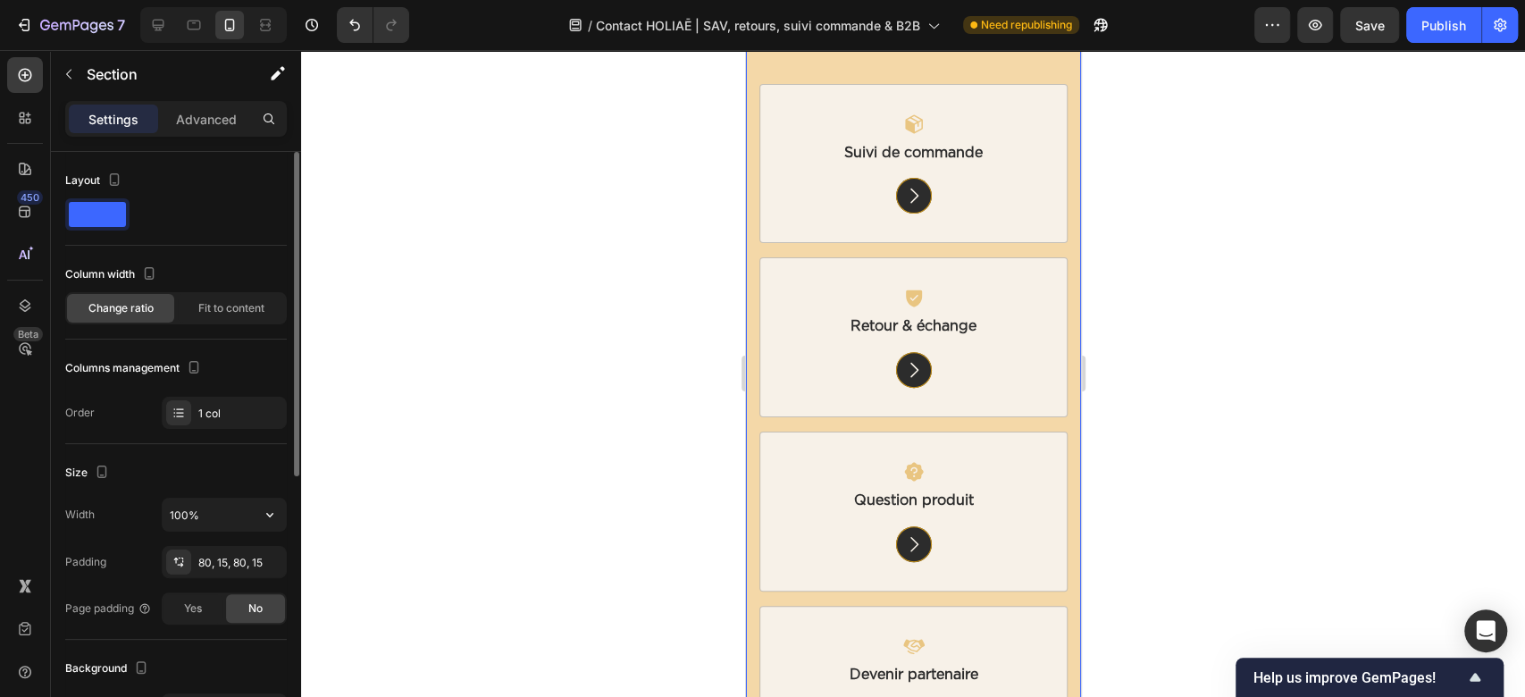
scroll to position [238, 0]
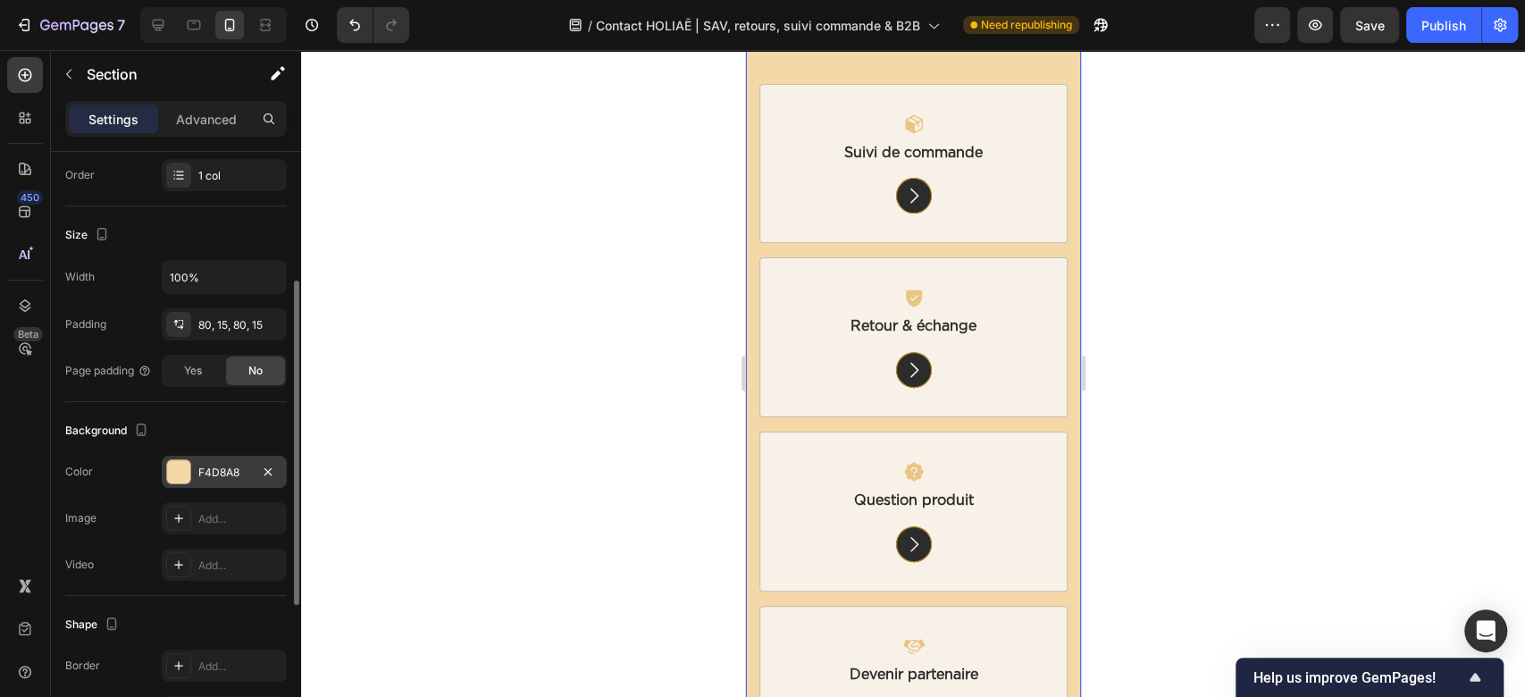
click at [222, 468] on div "F4D8A8" at bounding box center [224, 473] width 52 height 16
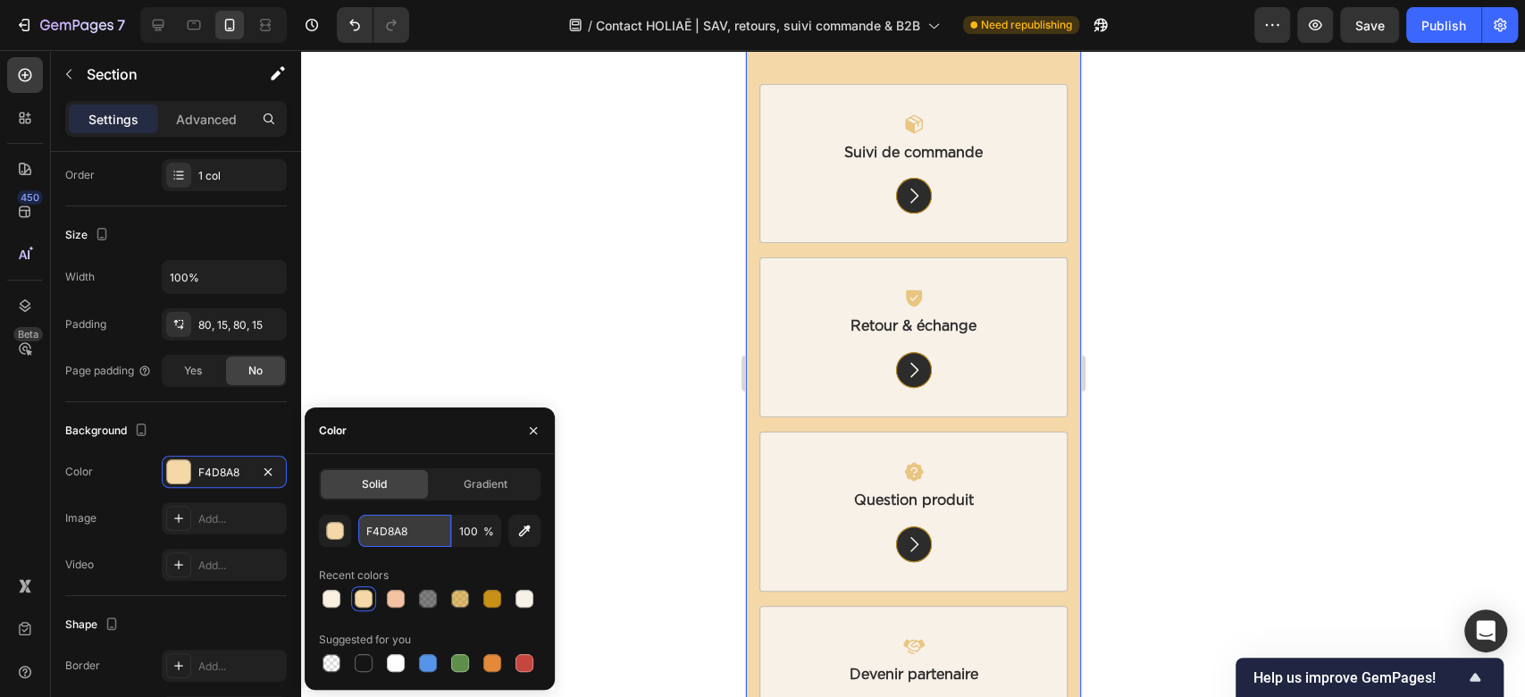
click at [407, 521] on input "F4D8A8" at bounding box center [404, 531] width 93 height 32
paste input "9F0DF"
type input "F9F0DF"
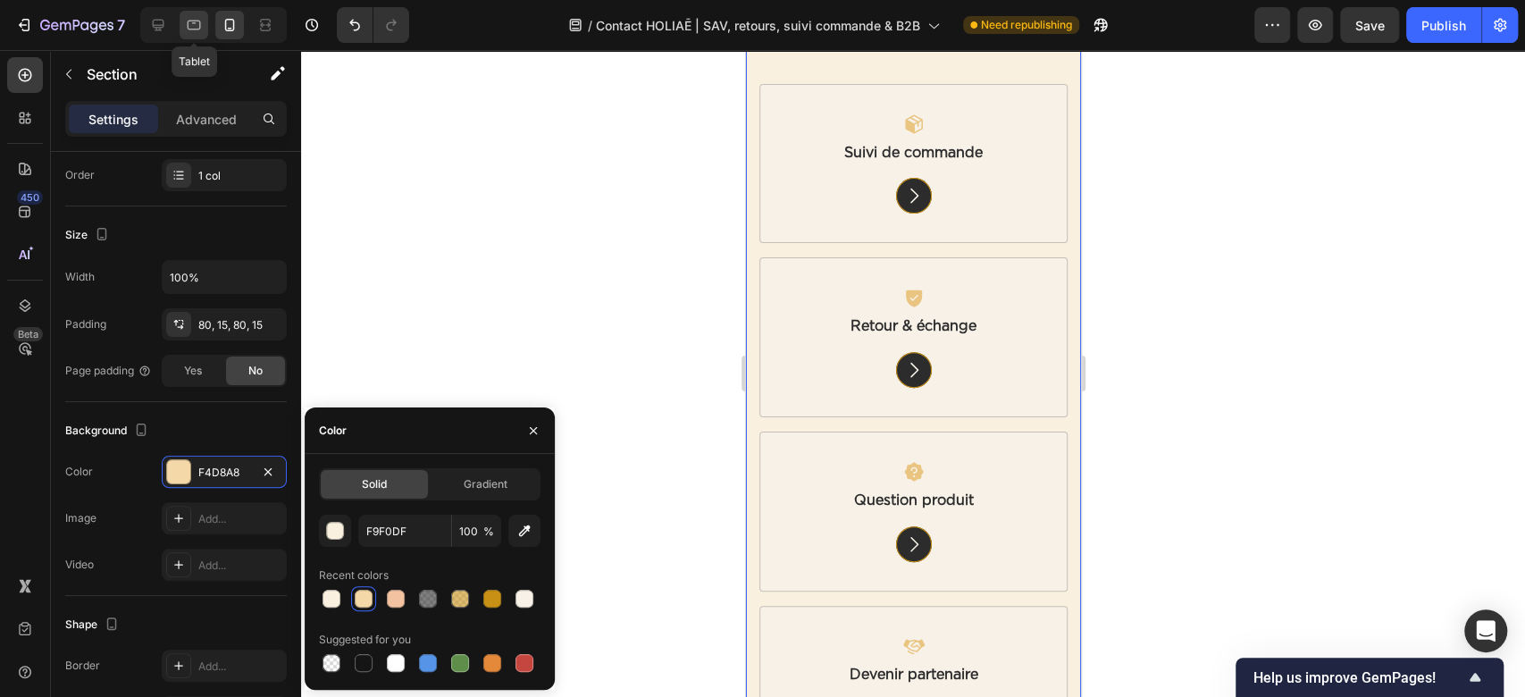
click at [193, 26] on icon at bounding box center [194, 25] width 18 height 18
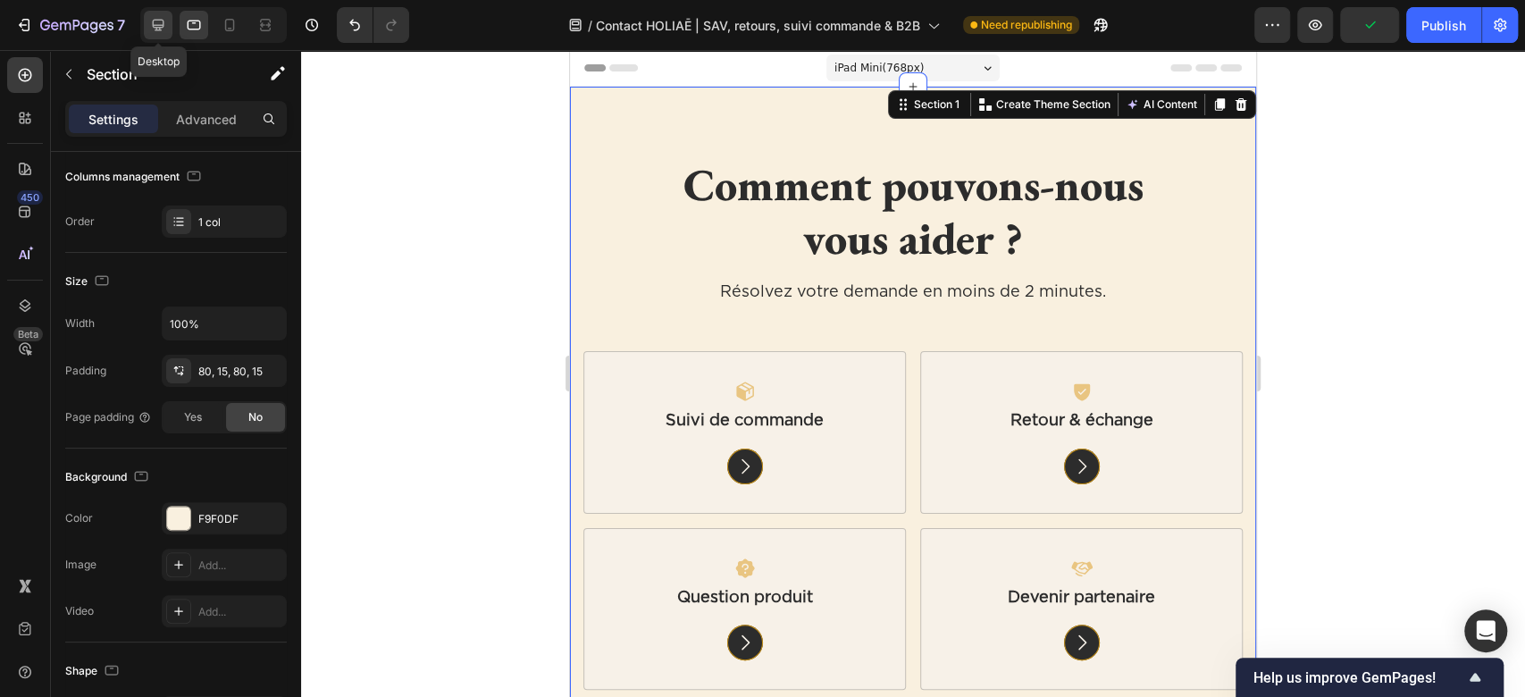
click at [147, 24] on div at bounding box center [158, 25] width 29 height 29
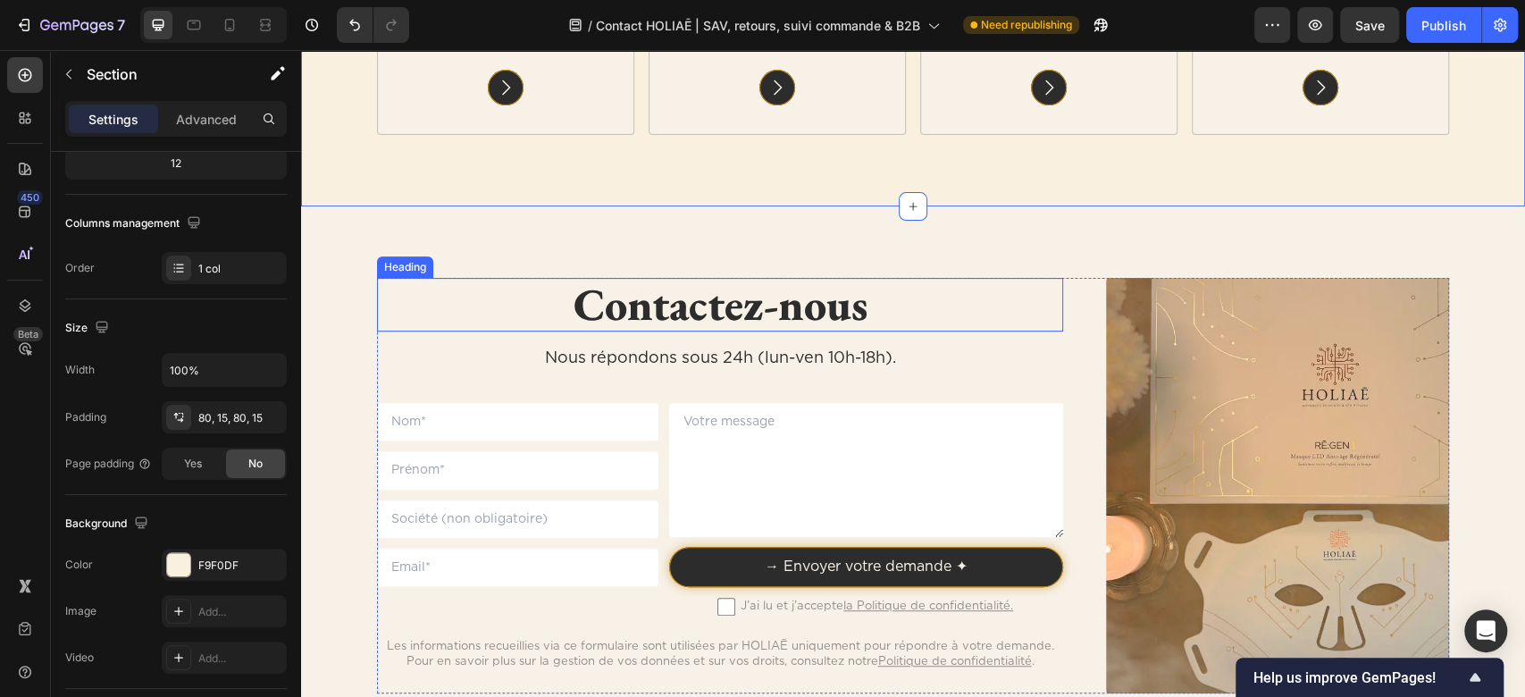
scroll to position [238, 0]
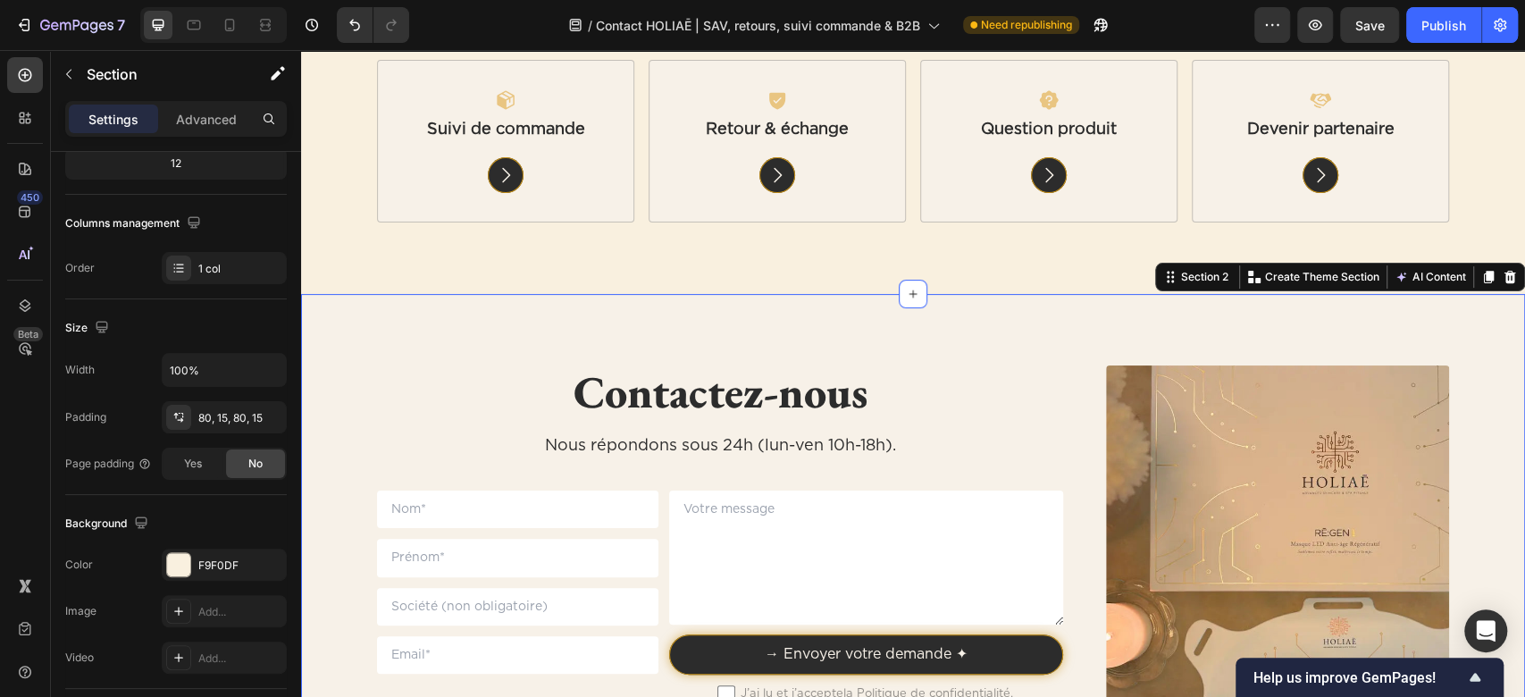
click at [548, 330] on div "Contactez-nous Heading Nous répondons sous 24h (lun-ven 10h-18h). Text Block Te…" at bounding box center [913, 573] width 1224 height 559
click at [584, 432] on p "Nous répondons sous 24h (lun-ven 10h-18h)." at bounding box center [720, 446] width 683 height 29
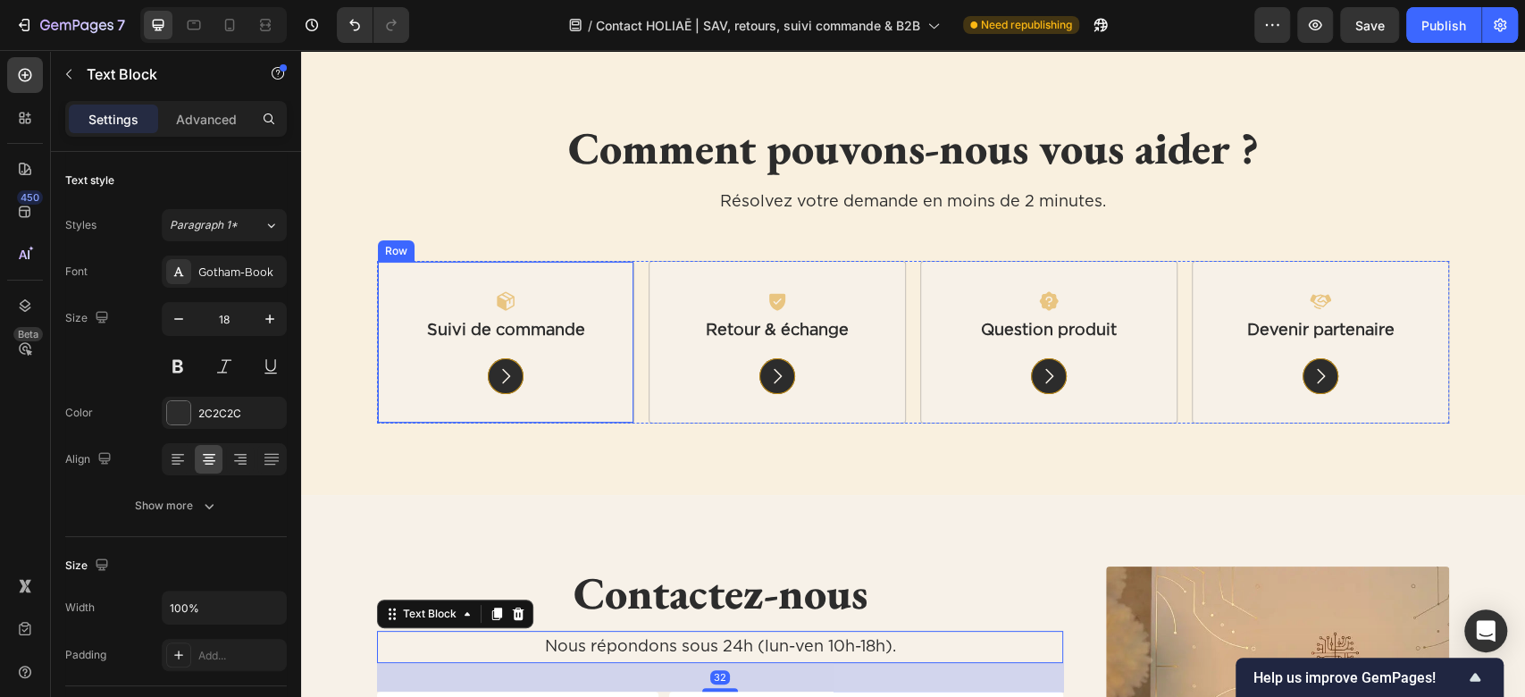
scroll to position [0, 0]
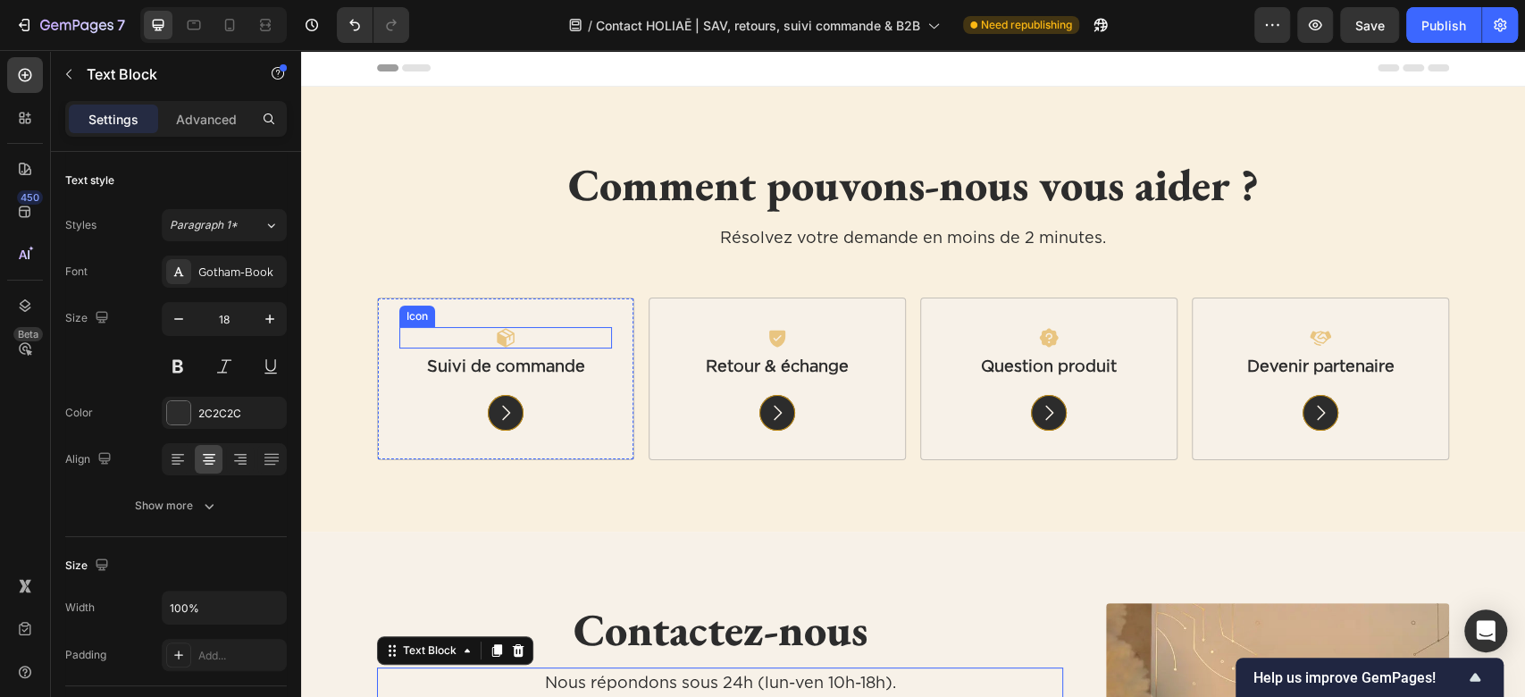
click at [511, 341] on div "Icon" at bounding box center [505, 337] width 213 height 21
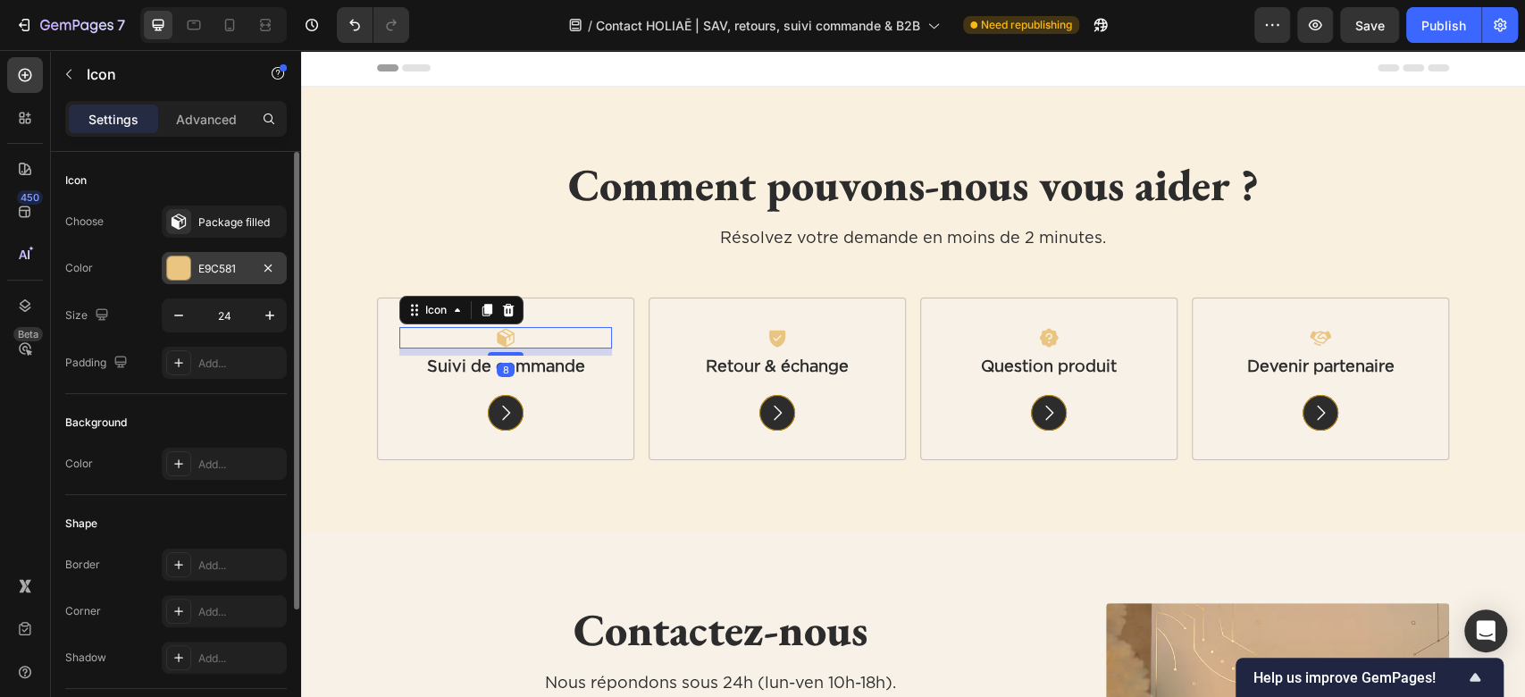
click at [225, 273] on div "E9C581" at bounding box center [224, 269] width 52 height 16
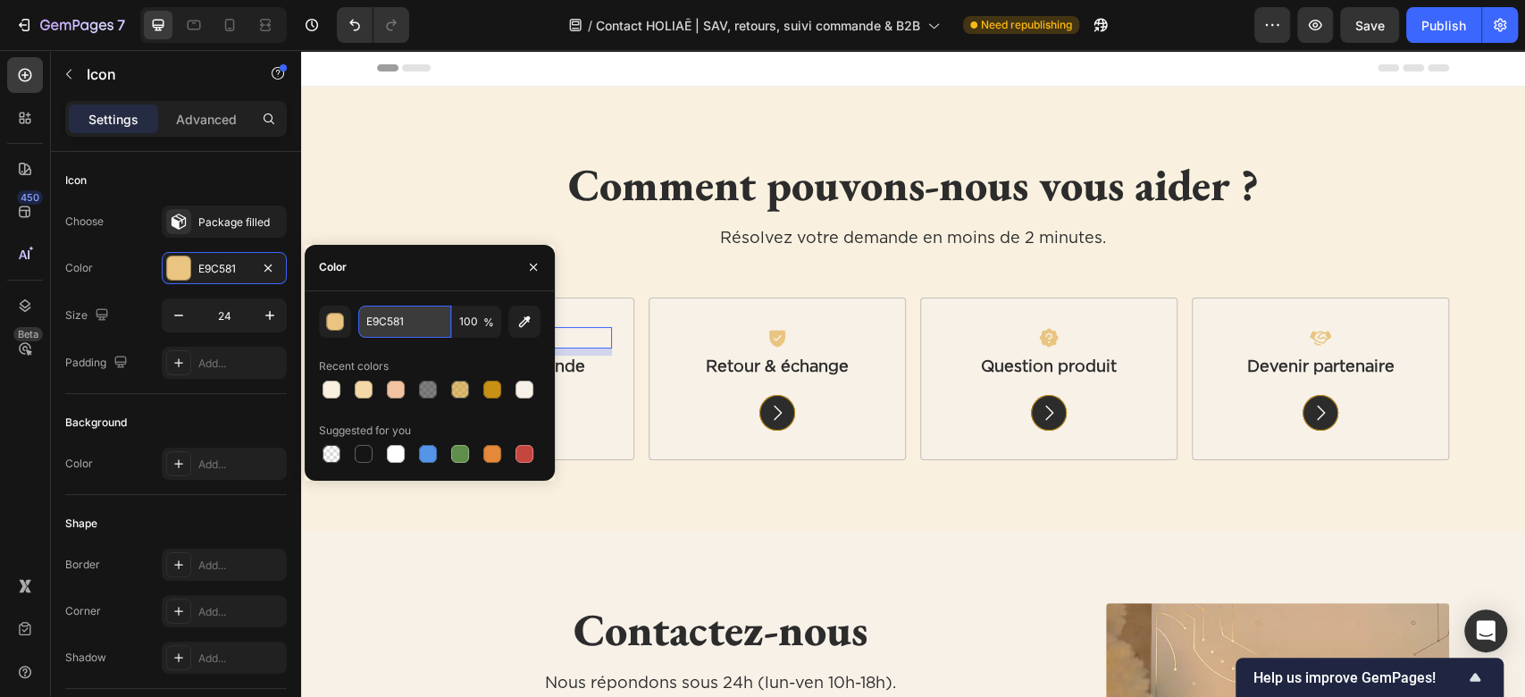
click at [427, 326] on input "E9C581" at bounding box center [404, 322] width 93 height 32
paste input "#f4d8a8"
type input "#f4d8a8"
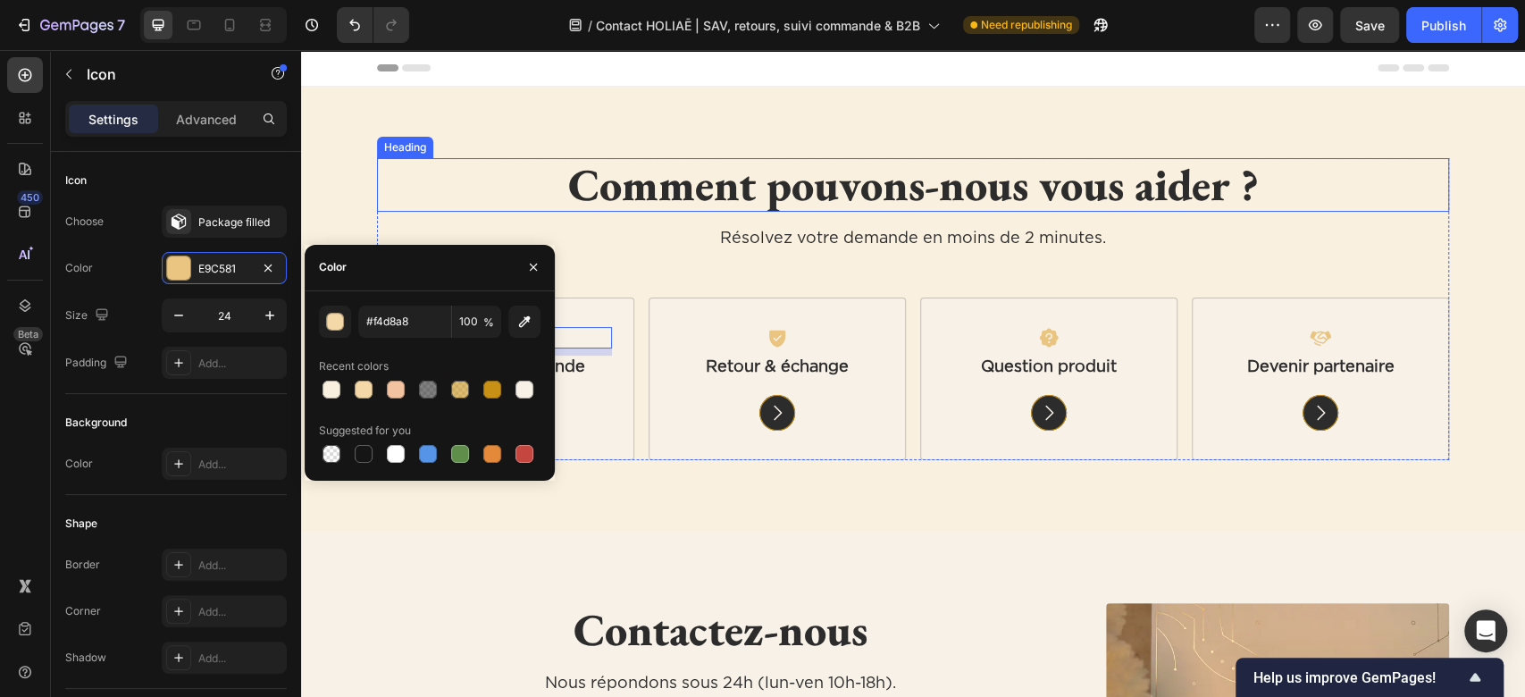
click at [468, 160] on h2 "Comment pouvons-nous vous aider ?" at bounding box center [913, 185] width 1072 height 54
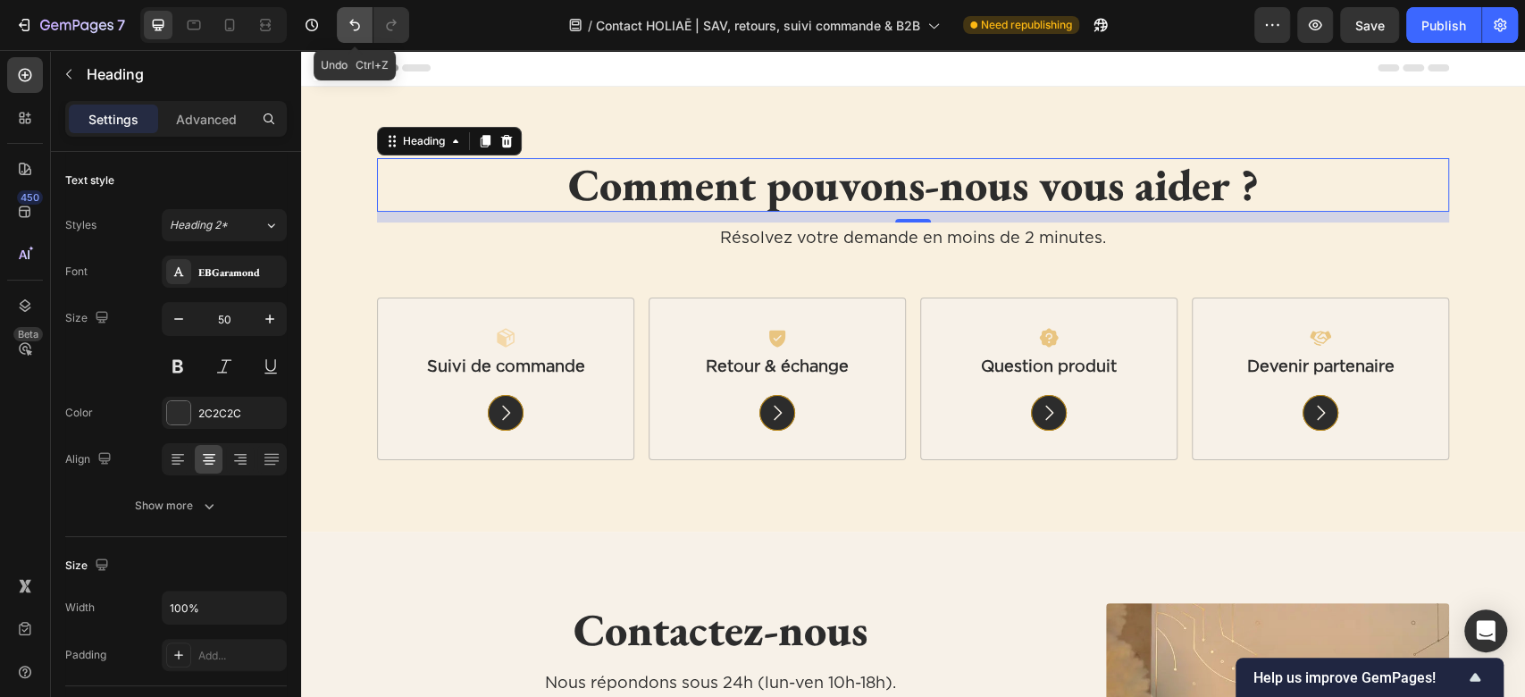
click at [353, 23] on icon "Undo/Redo" at bounding box center [355, 25] width 18 height 18
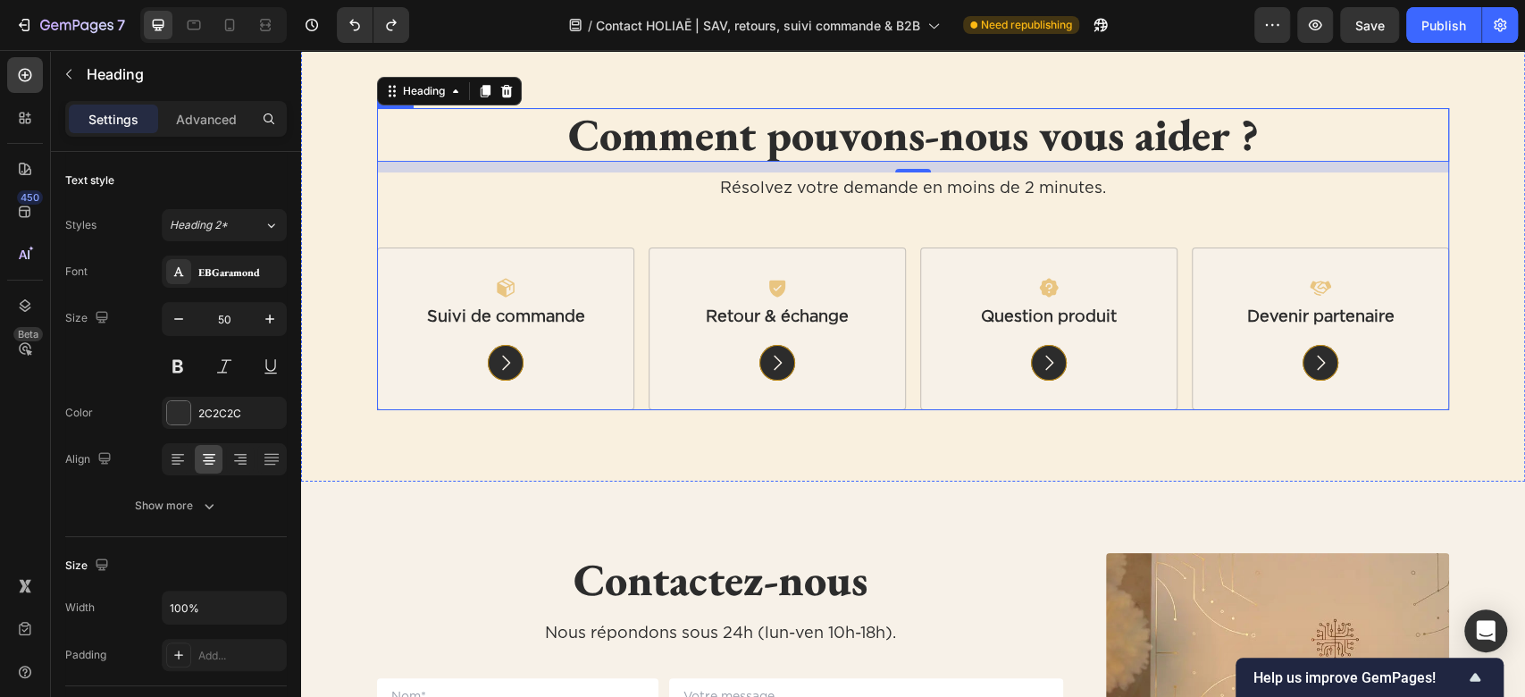
scroll to position [476, 0]
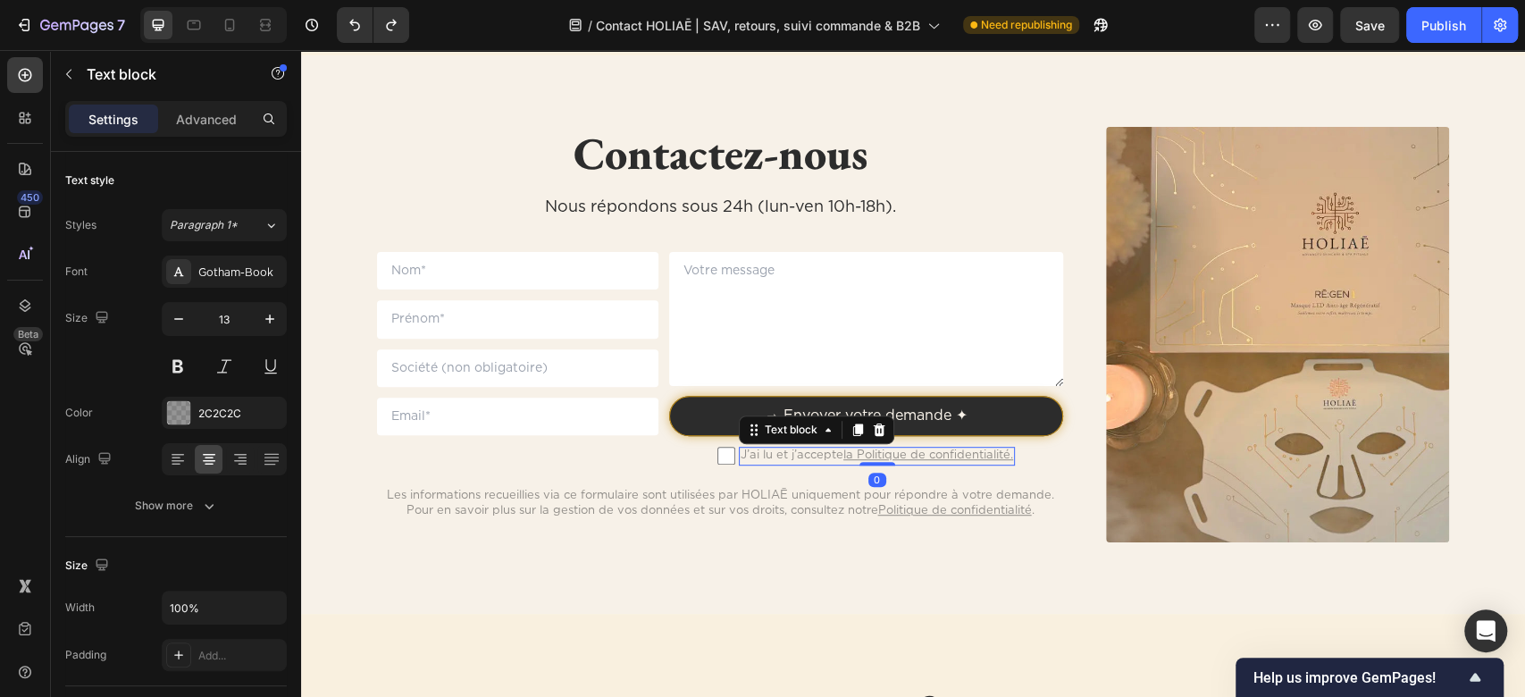
click at [768, 460] on p "J’ai lu et j’accepte la Politique de confidentialité." at bounding box center [877, 456] width 273 height 15
click at [718, 456] on input "checkbox" at bounding box center [727, 456] width 18 height 18
checkbox input "false"
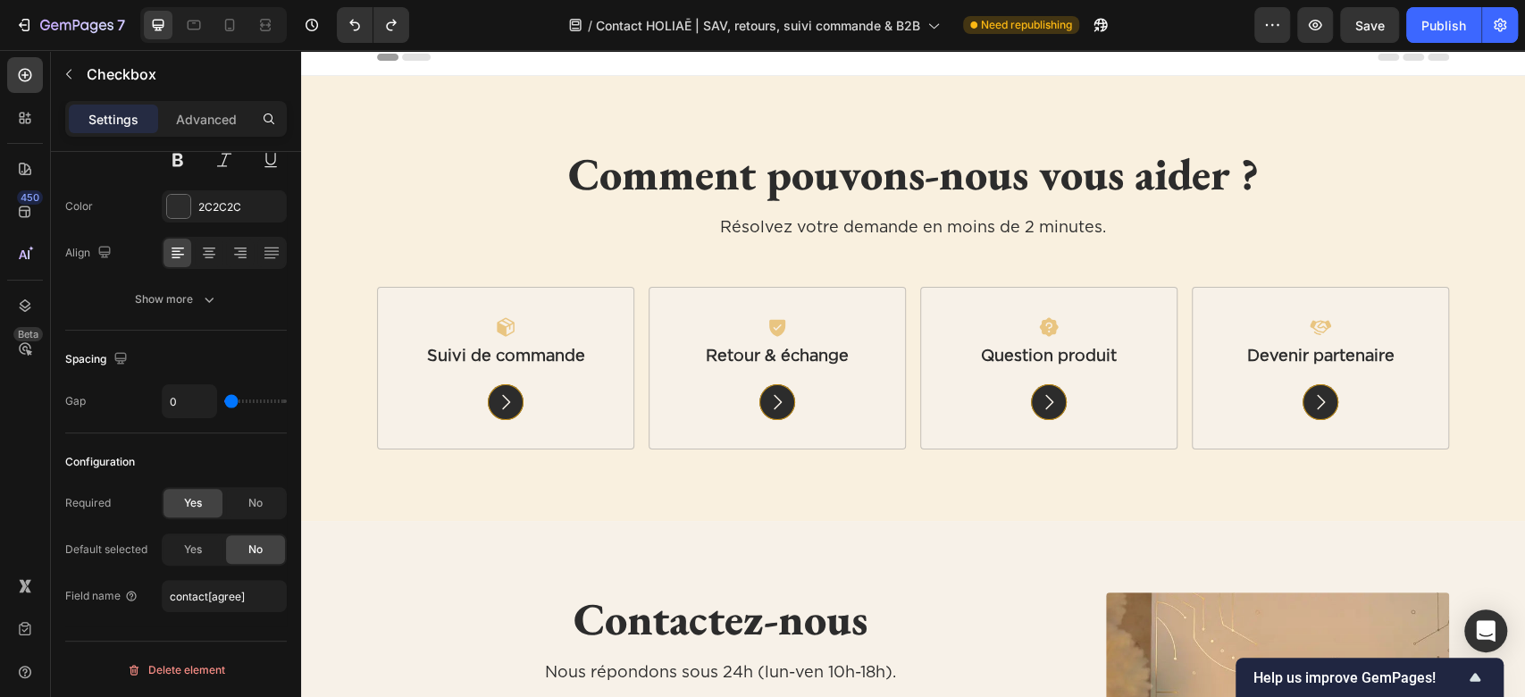
scroll to position [0, 0]
